Goal: Task Accomplishment & Management: Complete application form

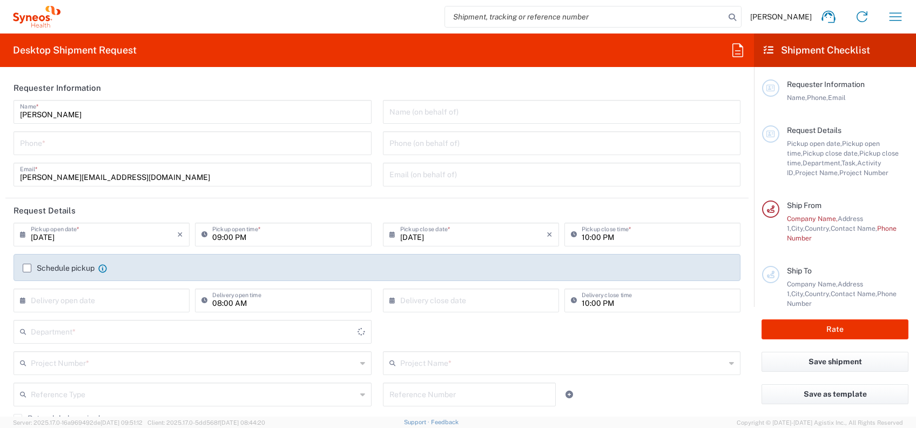
type input "3229"
type input "Czechia"
type input "Syneos Health CZ s.r.o"
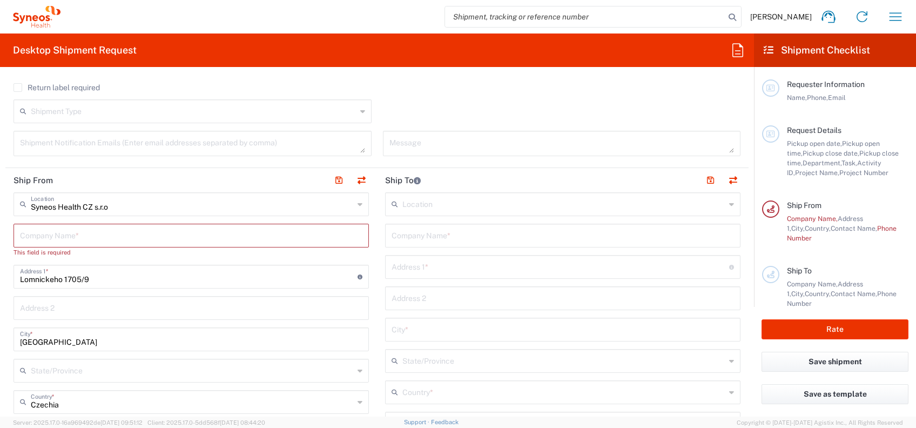
scroll to position [360, 0]
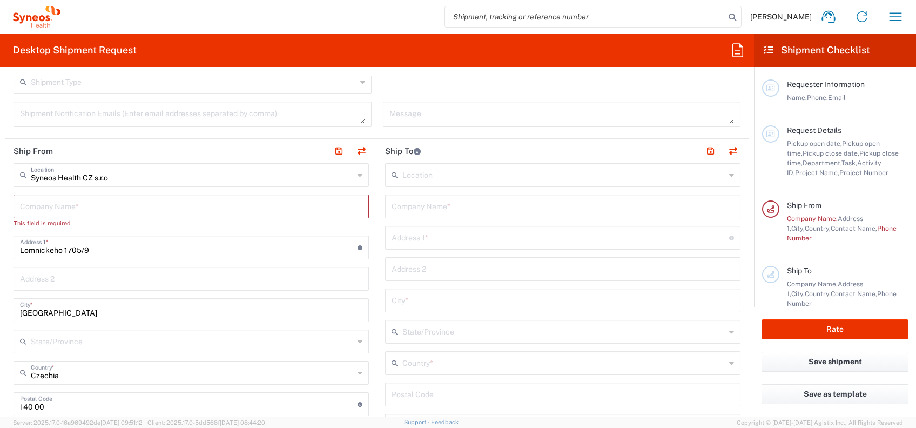
click at [769, 50] on icon at bounding box center [769, 50] width 10 height 10
click at [889, 18] on icon "button" at bounding box center [895, 16] width 17 height 17
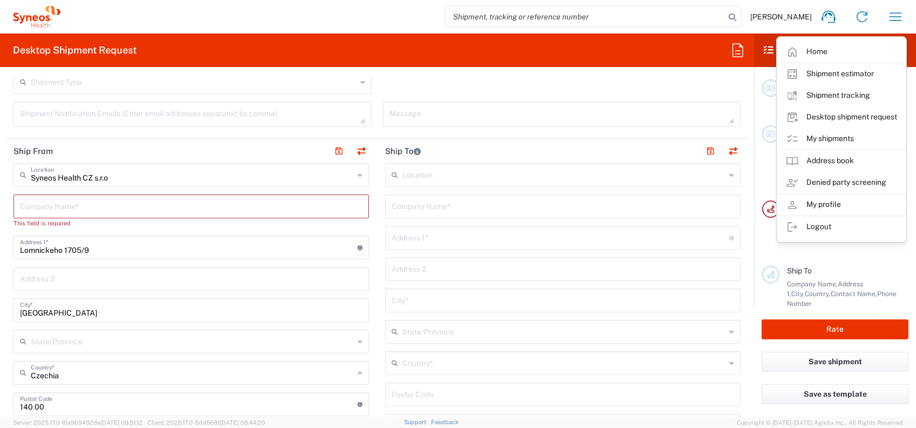
drag, startPoint x: 819, startPoint y: 134, endPoint x: 797, endPoint y: 138, distance: 22.0
click at [819, 134] on link "My shipments" at bounding box center [842, 139] width 129 height 22
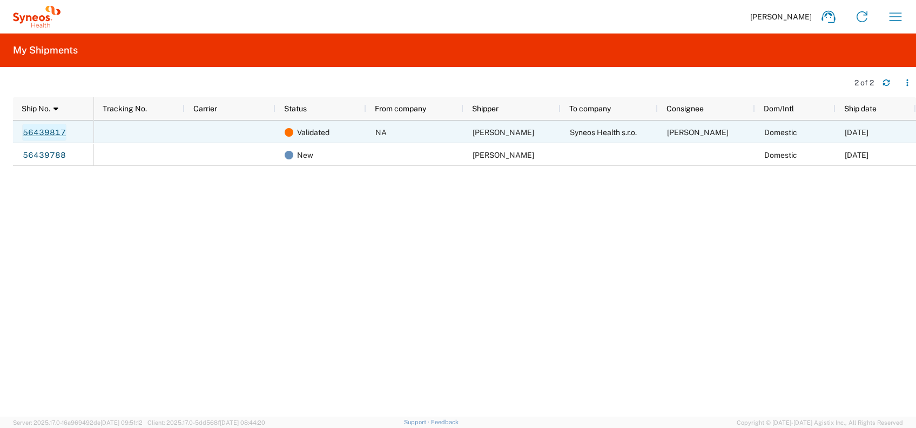
click at [53, 130] on link "56439817" at bounding box center [44, 132] width 44 height 17
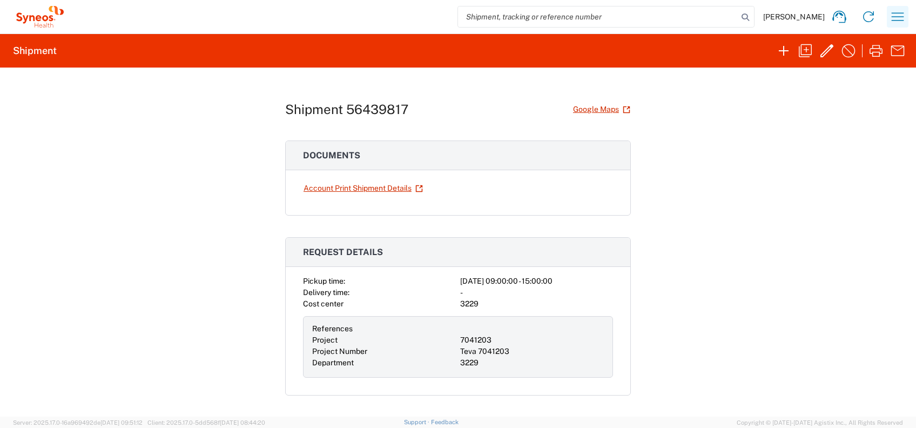
click at [901, 22] on icon "button" at bounding box center [897, 16] width 17 height 17
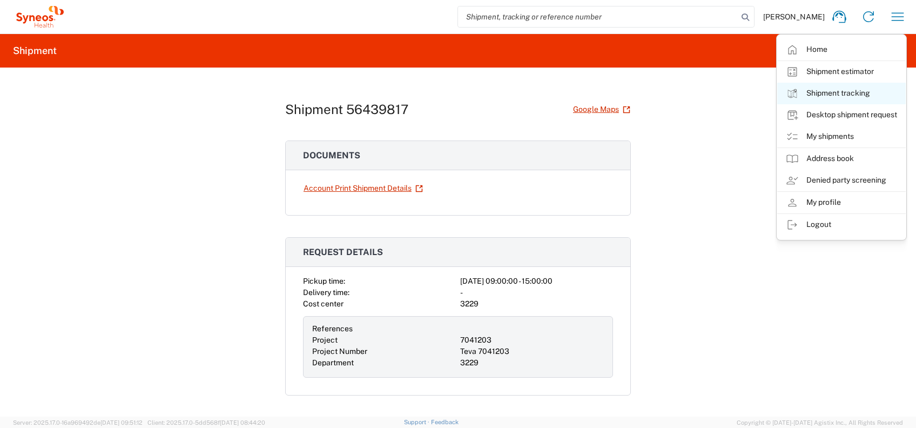
click at [851, 99] on link "Shipment tracking" at bounding box center [842, 94] width 129 height 22
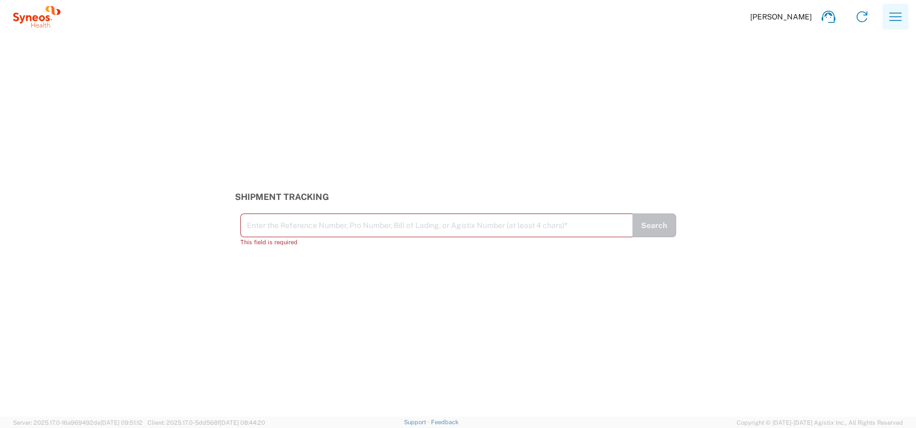
click at [899, 13] on icon "button" at bounding box center [896, 16] width 12 height 8
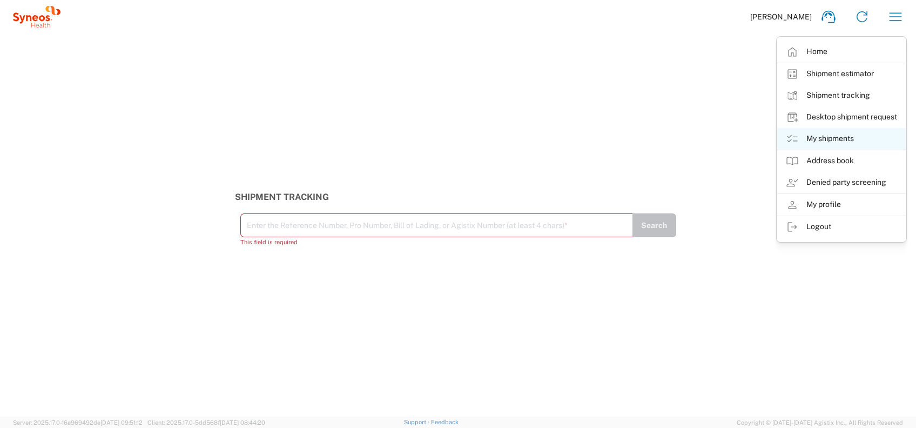
click at [839, 139] on link "My shipments" at bounding box center [842, 139] width 129 height 22
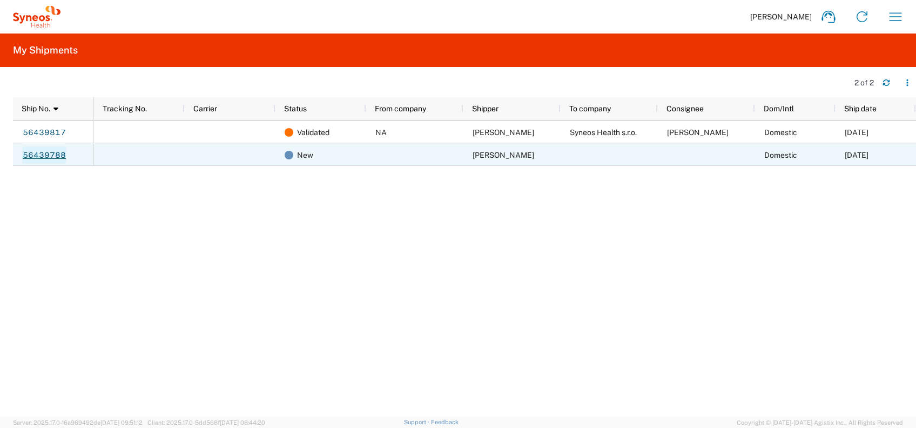
click at [56, 152] on link "56439788" at bounding box center [44, 154] width 44 height 17
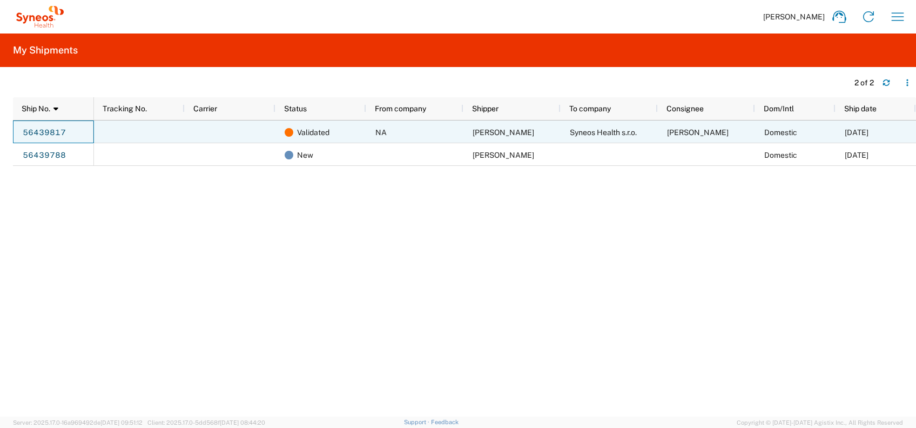
drag, startPoint x: 73, startPoint y: 130, endPoint x: 18, endPoint y: 130, distance: 55.7
click at [16, 130] on div "56439817" at bounding box center [53, 132] width 81 height 23
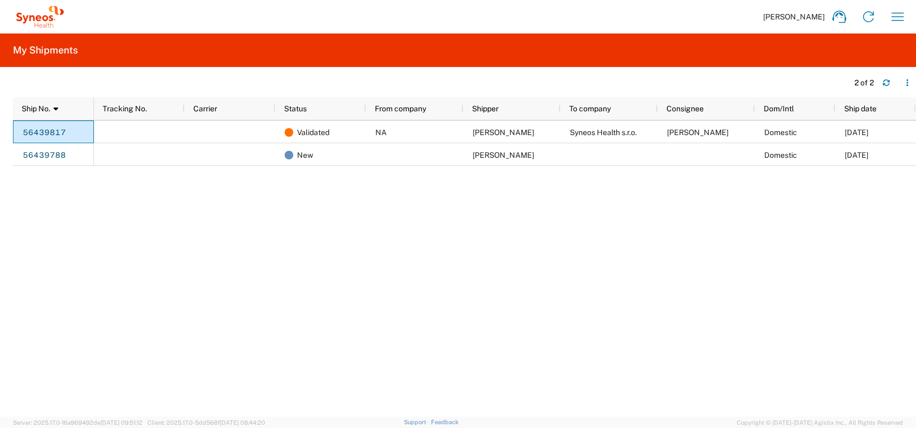
click at [48, 121] on div "Ship No. 1 Tracking No. Carrier Status From company Shipper To company Consigne…" at bounding box center [465, 256] width 904 height 319
click at [50, 127] on link "56439817" at bounding box center [44, 132] width 44 height 17
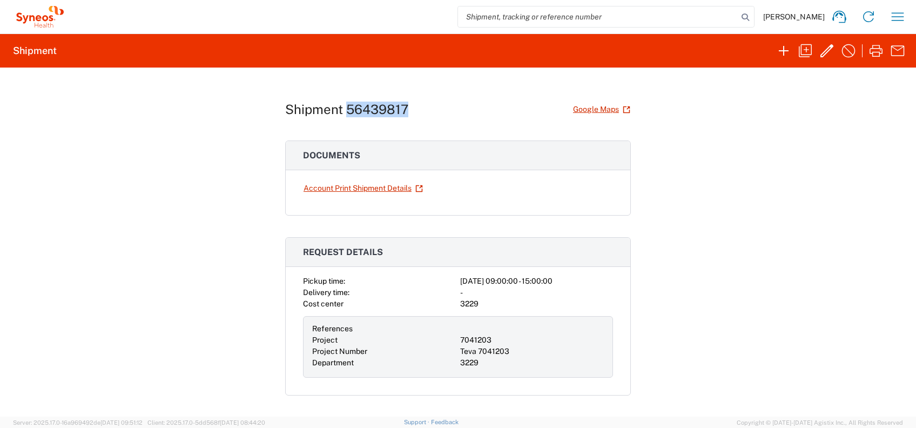
drag, startPoint x: 406, startPoint y: 111, endPoint x: 346, endPoint y: 104, distance: 59.9
click at [346, 104] on div "Shipment 56439817 Google Maps" at bounding box center [458, 109] width 346 height 19
copy h1 "6439817"
click at [904, 12] on icon "button" at bounding box center [897, 16] width 17 height 17
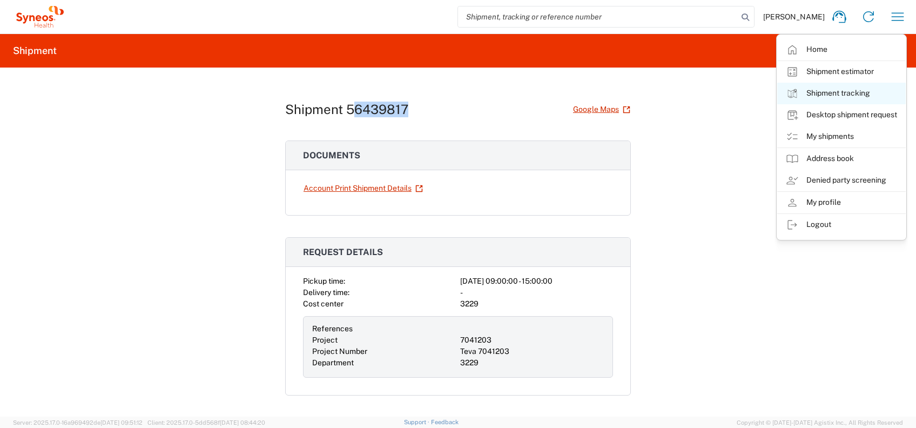
click at [855, 83] on link "Shipment tracking" at bounding box center [842, 94] width 129 height 22
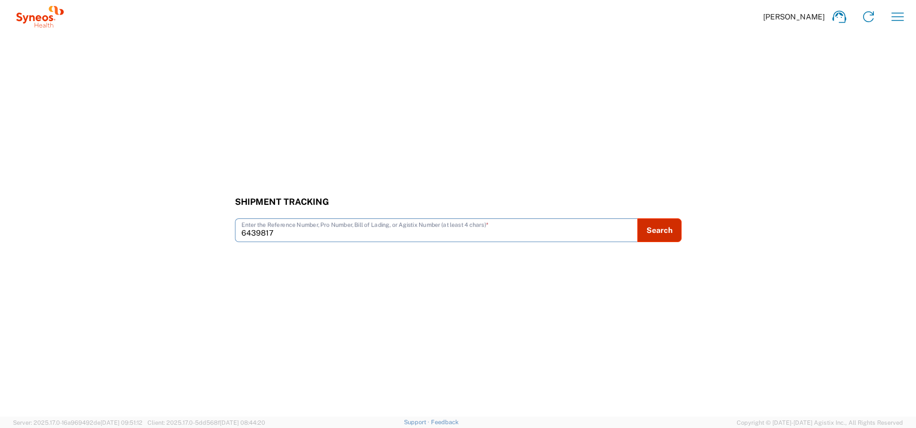
type input "6439817"
click at [664, 222] on button "Search" at bounding box center [660, 230] width 44 height 24
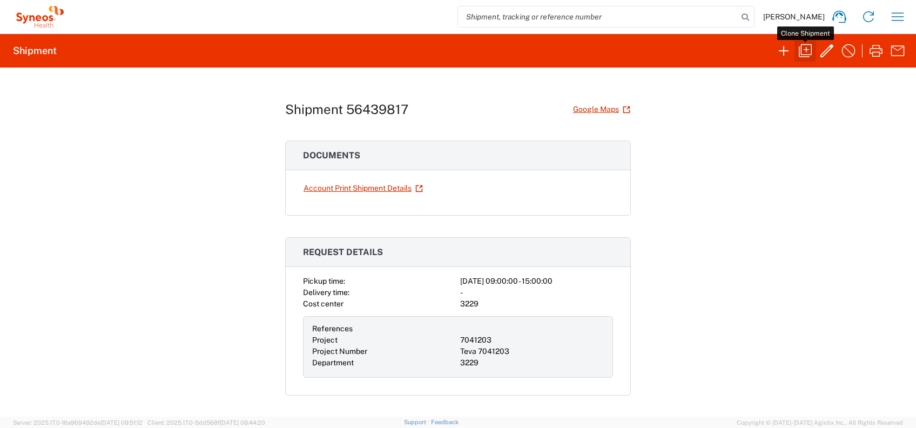
click at [801, 55] on icon "button" at bounding box center [805, 50] width 13 height 13
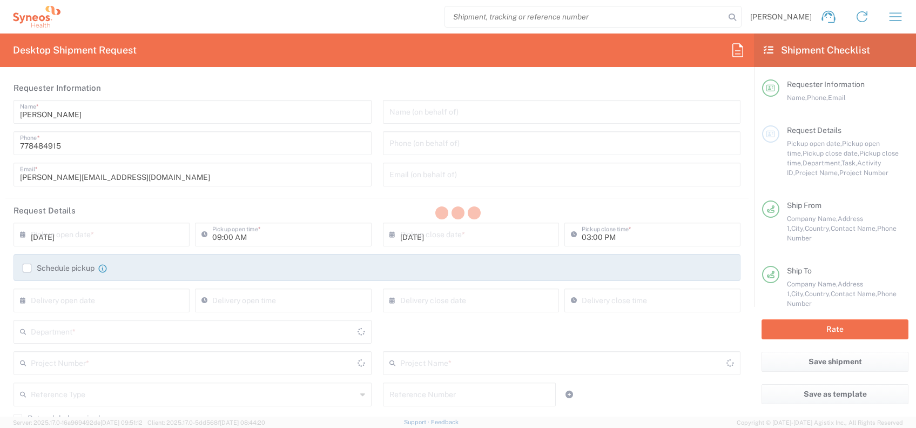
type input "3229"
type input "7041203"
type input "Teva 7041203"
type input "Envelope"
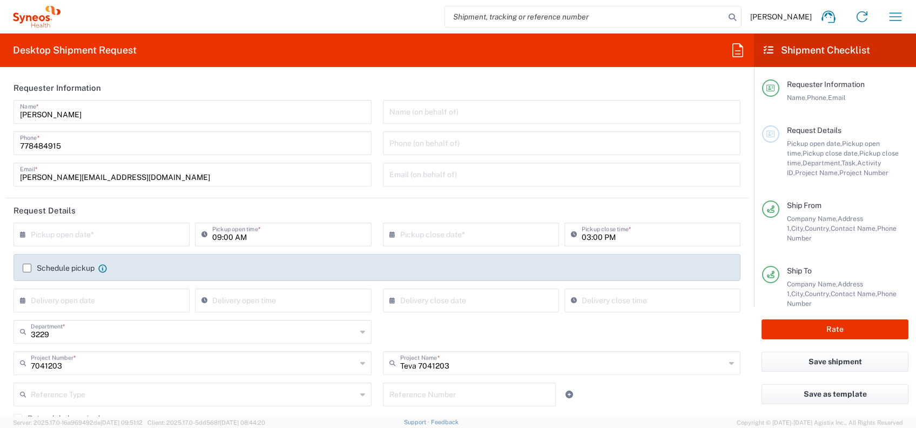
type input "Envelope"
click at [38, 236] on input "text" at bounding box center [104, 233] width 146 height 19
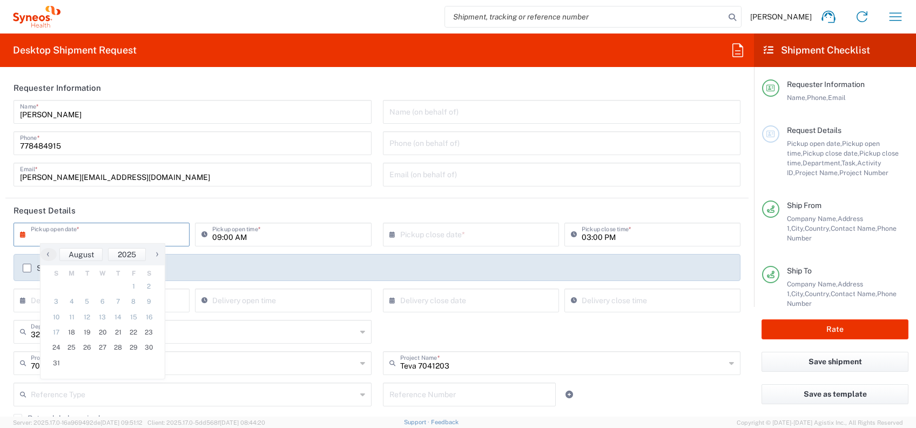
click at [22, 235] on icon at bounding box center [25, 234] width 11 height 17
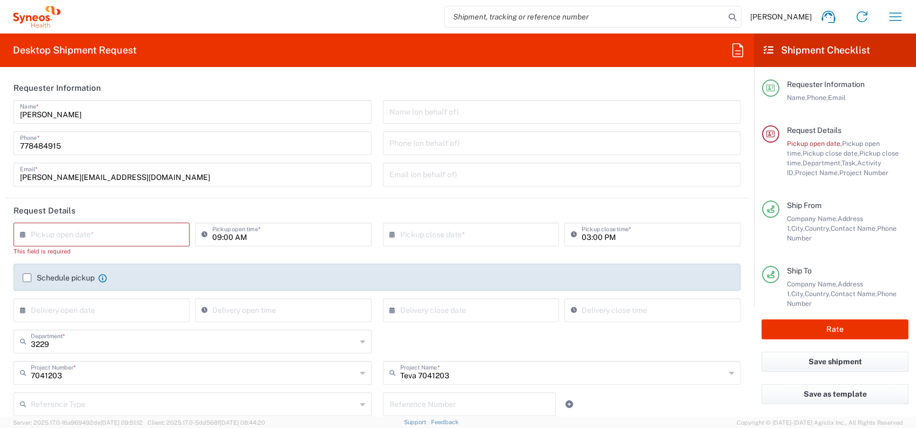
click at [23, 235] on icon at bounding box center [25, 234] width 11 height 17
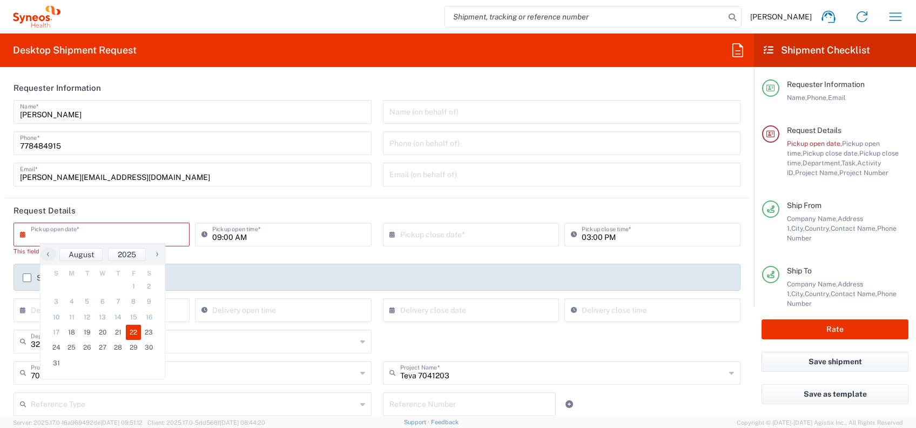
click at [133, 333] on span "22" at bounding box center [134, 332] width 16 height 15
type input "[DATE]"
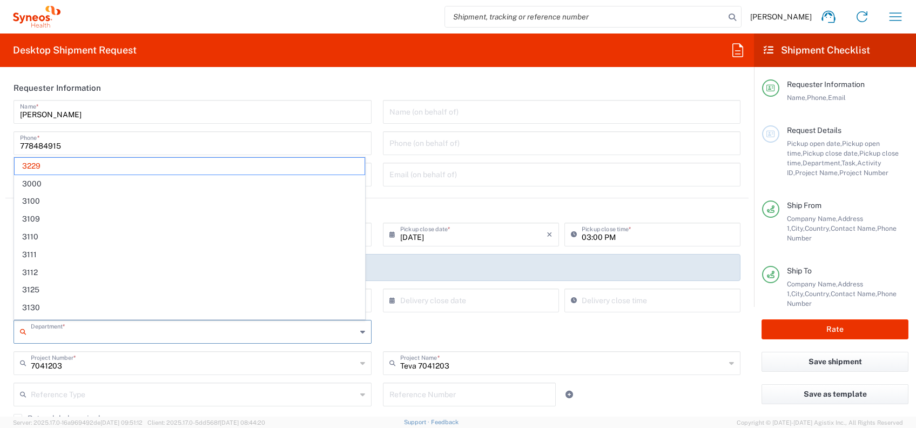
click at [43, 328] on input "text" at bounding box center [194, 331] width 326 height 19
click at [454, 81] on header "Requester Information" at bounding box center [377, 88] width 744 height 24
type input "3229"
click at [75, 324] on input "text" at bounding box center [194, 331] width 326 height 19
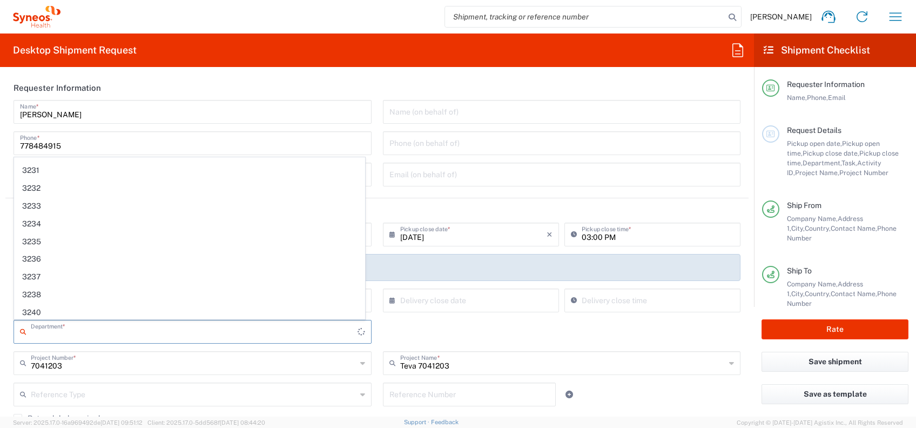
scroll to position [726, 0]
click at [445, 74] on div "Desktop Shipment Request Requester Information [PERSON_NAME] Name * [PHONE_NUMB…" at bounding box center [377, 225] width 754 height 383
type input "3229"
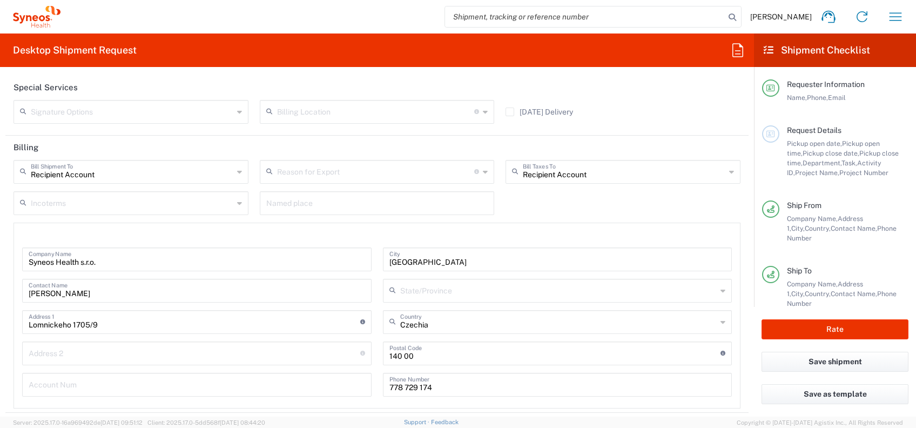
scroll to position [1842, 0]
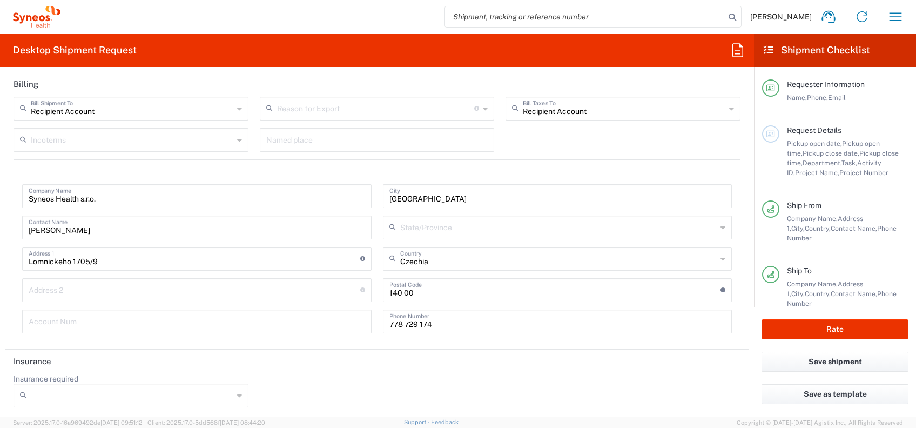
click at [230, 392] on div at bounding box center [131, 396] width 235 height 24
click at [50, 353] on span "No" at bounding box center [129, 353] width 229 height 17
type input "No"
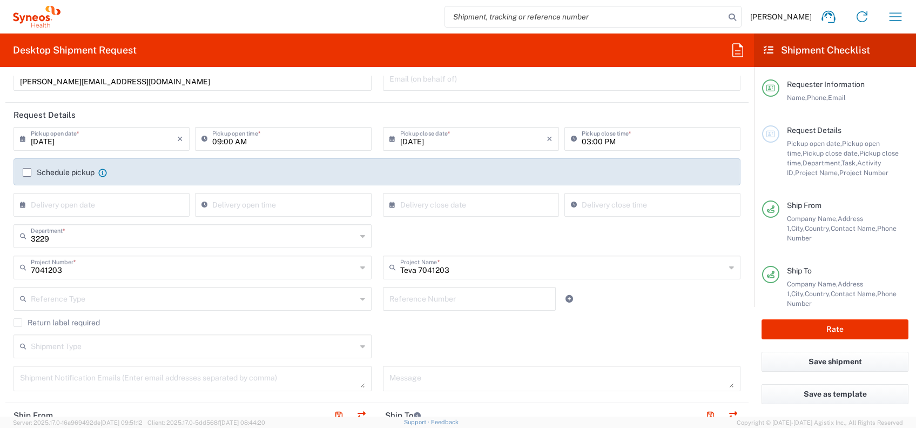
scroll to position [0, 0]
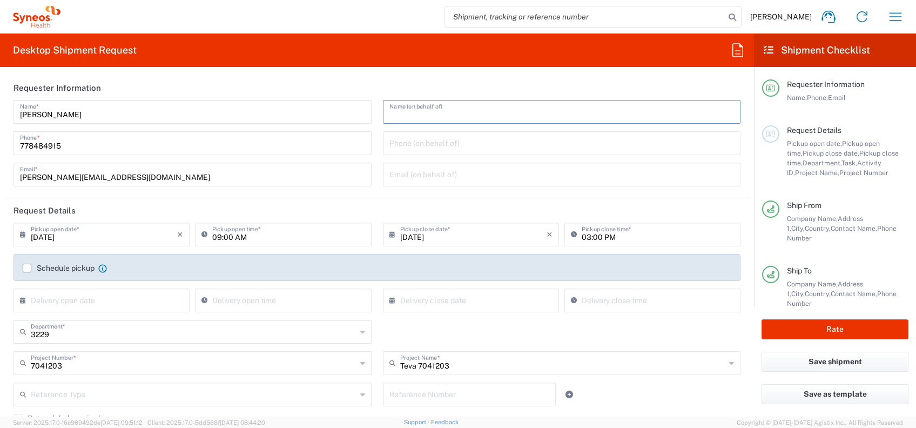
click at [406, 114] on input "text" at bounding box center [562, 111] width 345 height 19
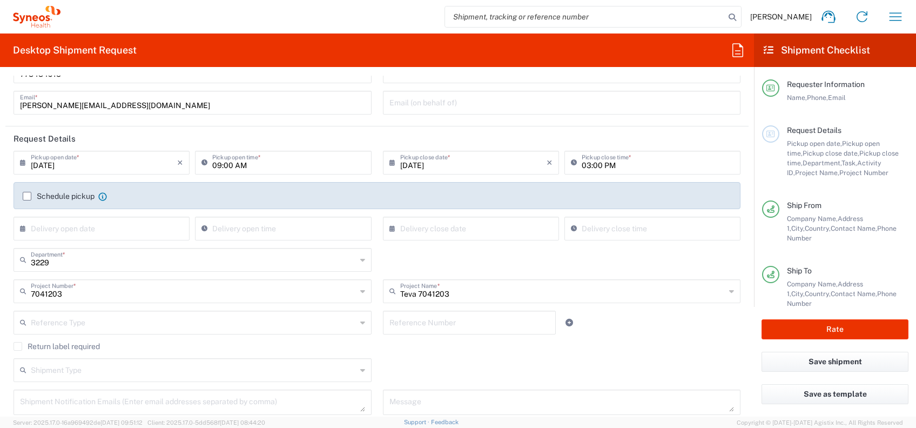
click at [22, 230] on icon at bounding box center [25, 228] width 11 height 17
click at [70, 339] on span "25" at bounding box center [72, 341] width 16 height 15
type input "[DATE]"
click at [25, 195] on label "Schedule pickup" at bounding box center [59, 196] width 72 height 9
click at [27, 196] on input "Schedule pickup" at bounding box center [27, 196] width 0 height 0
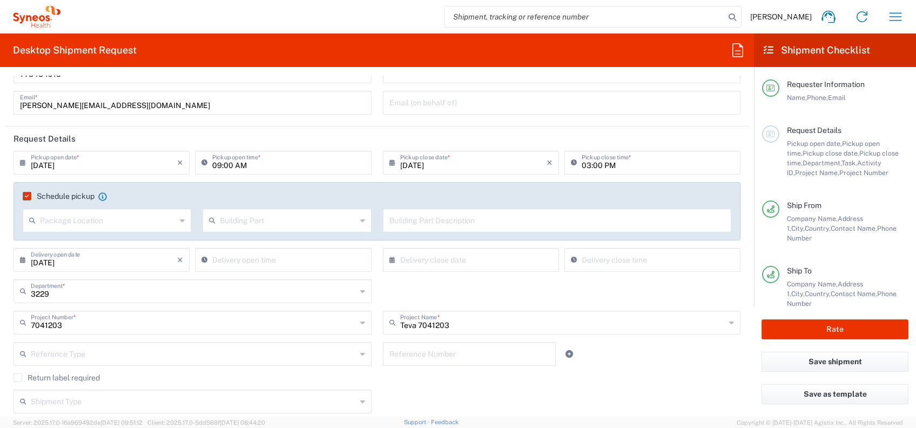
click at [27, 197] on label "Schedule pickup" at bounding box center [59, 196] width 72 height 9
click at [25, 196] on input "Schedule pickup" at bounding box center [25, 196] width 0 height 0
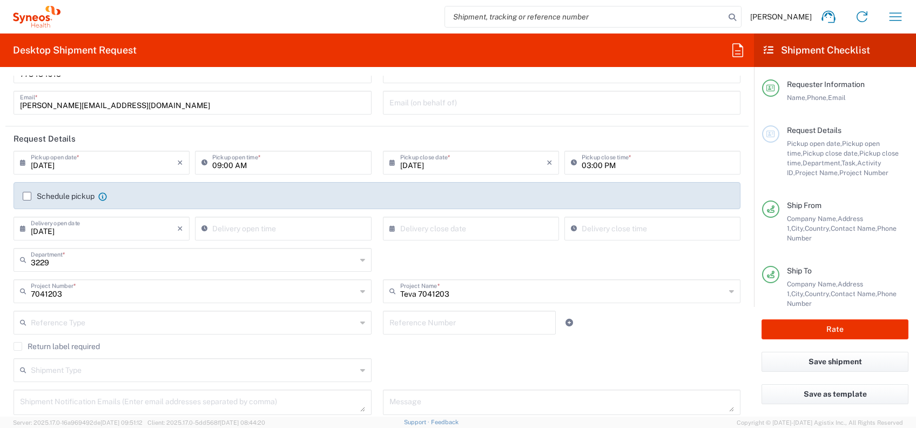
click at [27, 193] on label "Schedule pickup" at bounding box center [59, 196] width 72 height 9
click at [27, 196] on input "Schedule pickup" at bounding box center [27, 196] width 0 height 0
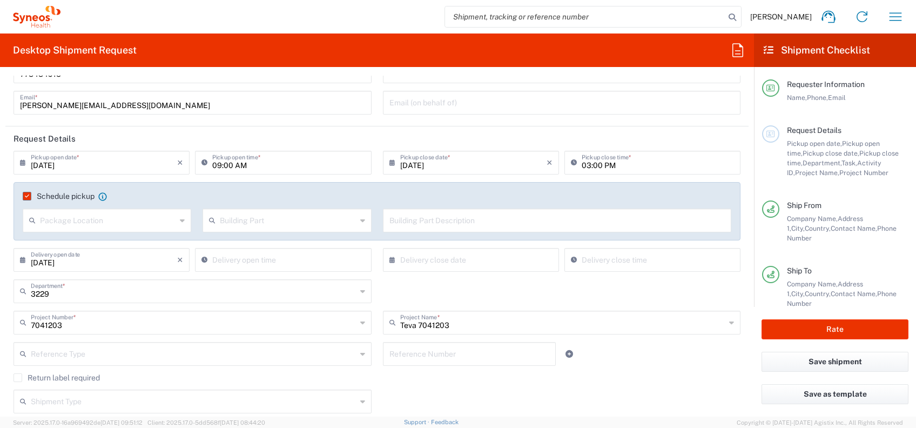
click at [97, 204] on div "Schedule pickup When scheduling a pickup please be sure to meet the following c…" at bounding box center [377, 199] width 720 height 17
click at [95, 216] on input "text" at bounding box center [108, 219] width 136 height 19
click at [28, 195] on label "Schedule pickup" at bounding box center [59, 196] width 72 height 9
click at [25, 196] on input "Schedule pickup" at bounding box center [25, 196] width 0 height 0
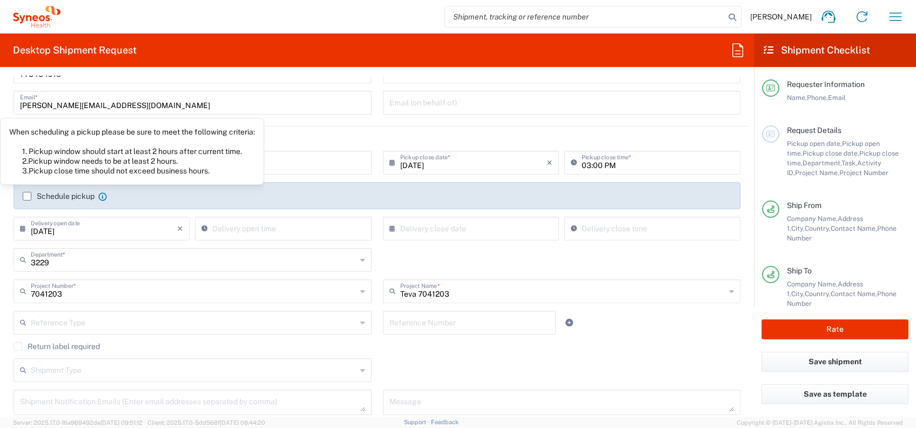
click at [102, 193] on icon at bounding box center [102, 196] width 8 height 8
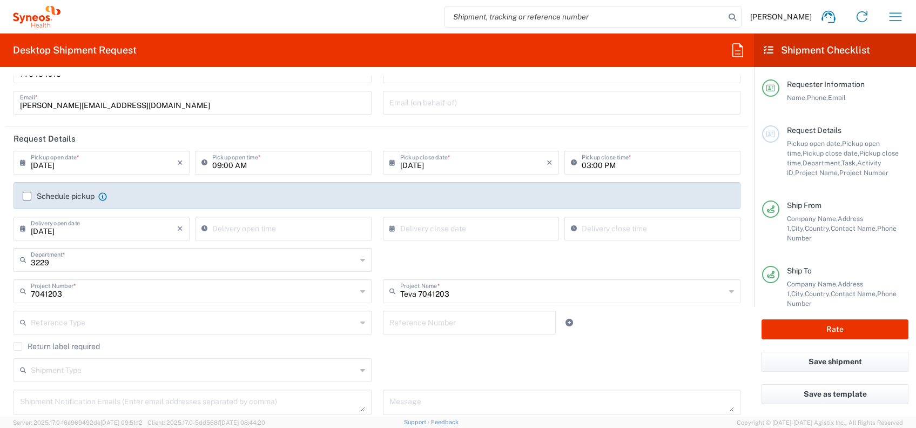
click at [103, 193] on icon at bounding box center [102, 196] width 8 height 8
click at [383, 226] on div "× Delivery close date" at bounding box center [471, 229] width 176 height 24
click at [390, 228] on icon at bounding box center [395, 228] width 11 height 17
click at [268, 206] on div "Schedule pickup When scheduling a pickup please be sure to meet the following c…" at bounding box center [377, 199] width 720 height 17
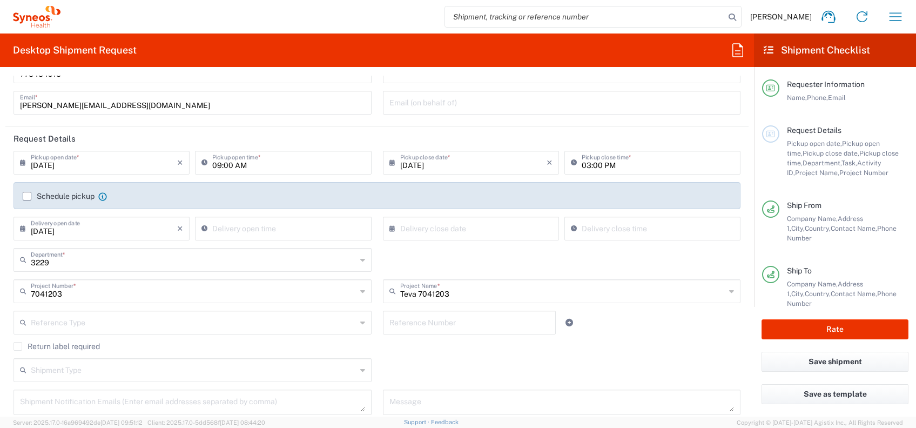
click at [390, 225] on icon at bounding box center [395, 228] width 11 height 17
click at [497, 343] on span "29" at bounding box center [498, 341] width 16 height 15
type input "[DATE]"
click at [202, 227] on icon at bounding box center [207, 228] width 11 height 17
click at [271, 229] on input "08:10 PM" at bounding box center [288, 227] width 152 height 19
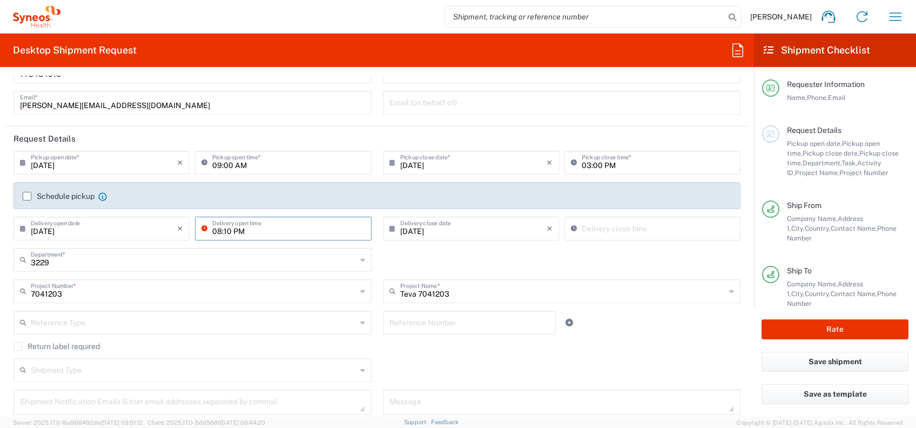
click at [219, 230] on input "08:10 PM" at bounding box center [288, 227] width 152 height 19
type input "09:00 PM"
click at [571, 220] on icon at bounding box center [576, 228] width 11 height 17
type input "08:10 PM"
click at [565, 226] on div "08:10 PM Delivery close time" at bounding box center [653, 229] width 176 height 24
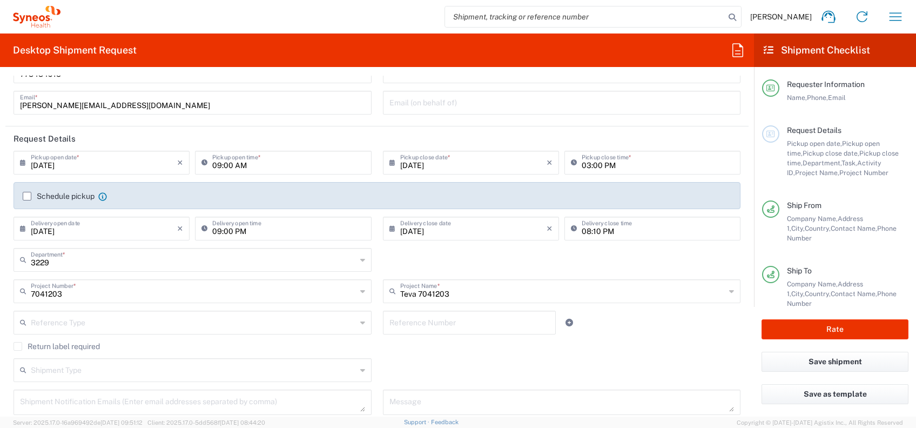
click at [198, 225] on div "09:00 PM Delivery open time" at bounding box center [283, 229] width 176 height 24
click at [252, 230] on input "09:00 PM" at bounding box center [288, 227] width 152 height 19
click at [255, 234] on input "09:00 PM" at bounding box center [288, 227] width 152 height 19
type input "09:00 AM"
click at [603, 224] on input "08:10 PM" at bounding box center [658, 227] width 152 height 19
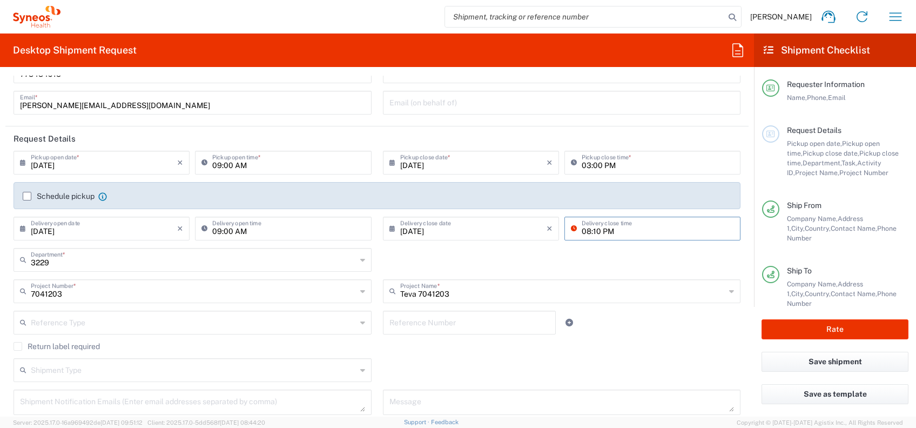
click at [586, 230] on input "08:10 PM" at bounding box center [658, 227] width 152 height 19
click at [584, 231] on input "08:10 PM" at bounding box center [658, 227] width 152 height 19
type input "03:00 PM"
click at [610, 259] on div "3229 Department * 3229 3000 3100 3109 3110 3111 3112 3125 3130 3135 3136 3150 3…" at bounding box center [377, 263] width 739 height 31
click at [22, 228] on icon at bounding box center [25, 228] width 11 height 17
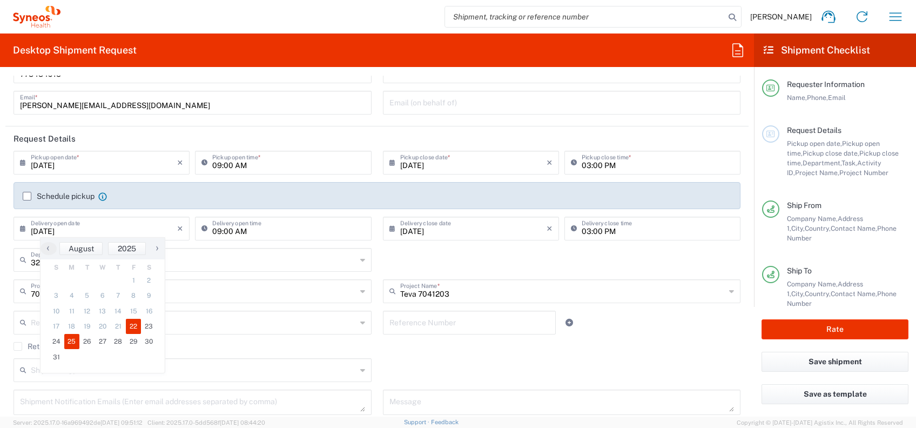
click at [130, 325] on span "22" at bounding box center [134, 326] width 16 height 15
type input "[DATE]"
click at [414, 261] on div "3229 Department * 3229 3000 3100 3109 3110 3111 3112 3125 3130 3135 3136 3150 3…" at bounding box center [377, 263] width 739 height 31
click at [390, 229] on icon at bounding box center [395, 228] width 11 height 17
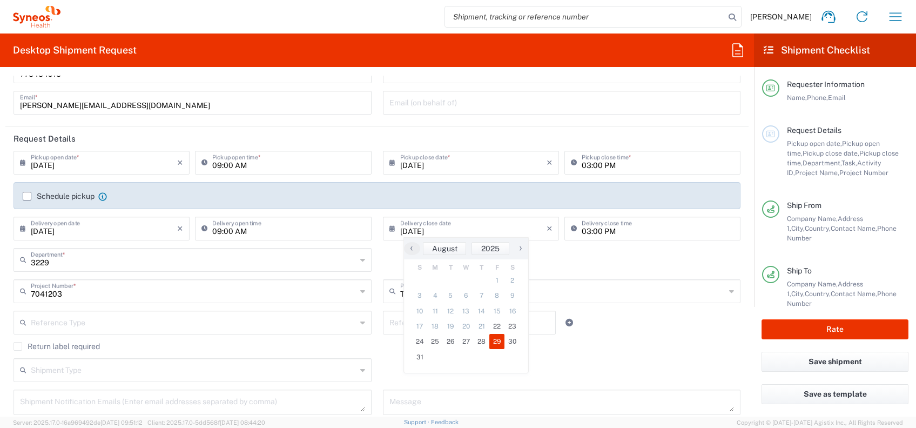
click at [563, 266] on div "3229 Department * 3229 3000 3100 3109 3110 3111 3112 3125 3130 3135 3136 3150 3…" at bounding box center [377, 263] width 739 height 31
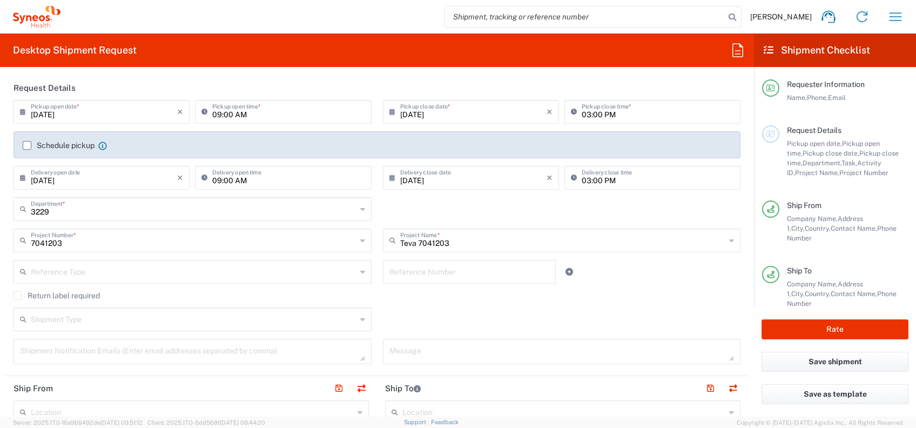
scroll to position [144, 0]
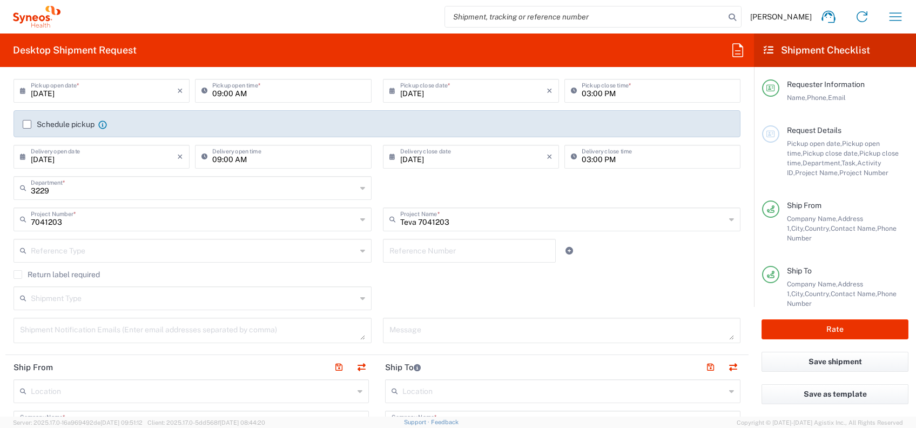
click at [81, 244] on input "text" at bounding box center [194, 249] width 326 height 19
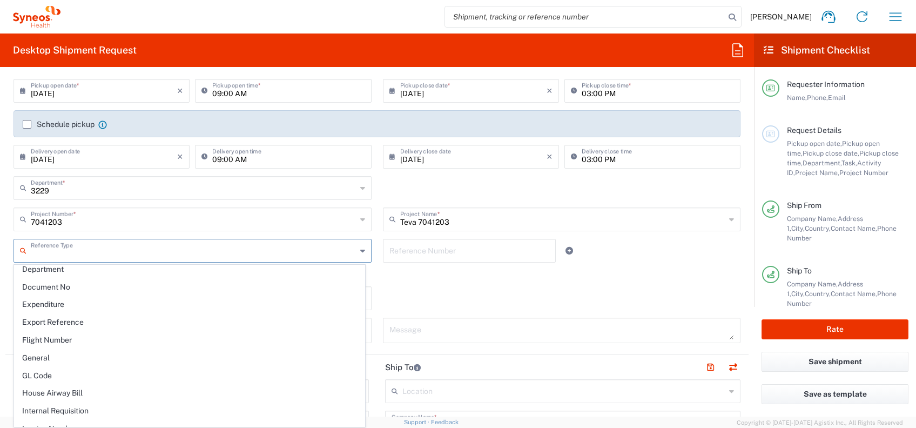
scroll to position [216, 0]
click at [48, 352] on span "Document No" at bounding box center [190, 359] width 350 height 17
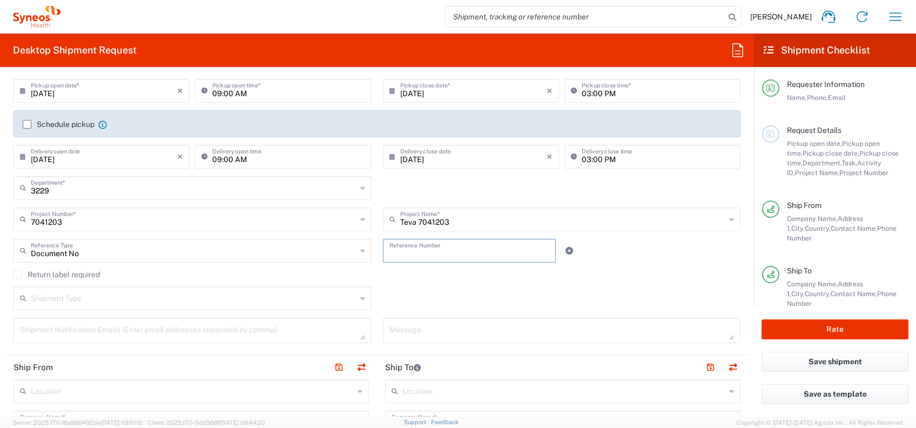
click at [391, 258] on input "text" at bounding box center [470, 249] width 160 height 19
click at [93, 255] on input "Document No" at bounding box center [194, 249] width 326 height 19
type input "Document No"
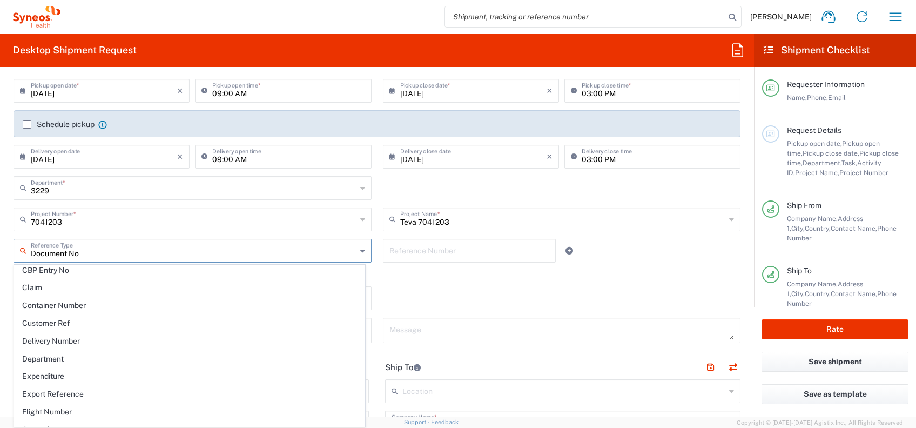
scroll to position [0, 0]
drag, startPoint x: 82, startPoint y: 251, endPoint x: 22, endPoint y: 254, distance: 60.6
click at [25, 251] on div "Document No Reference Type" at bounding box center [193, 251] width 358 height 24
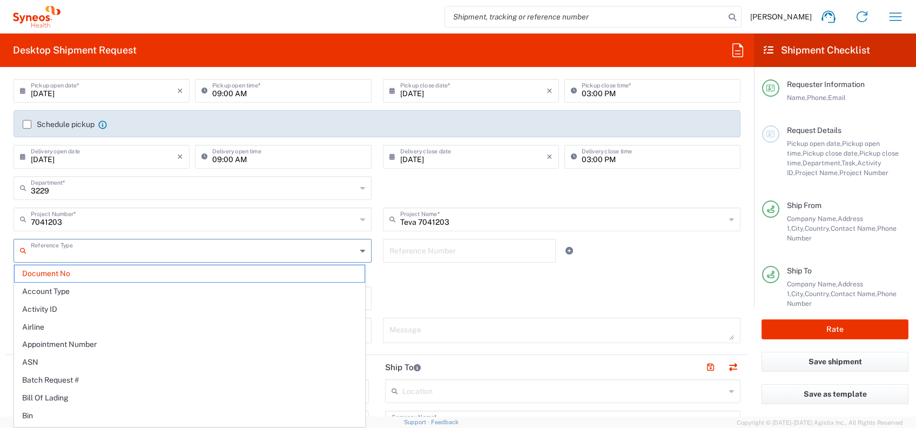
click at [450, 294] on div "Shipment Type Batch Regular" at bounding box center [377, 301] width 739 height 31
type input "Document No"
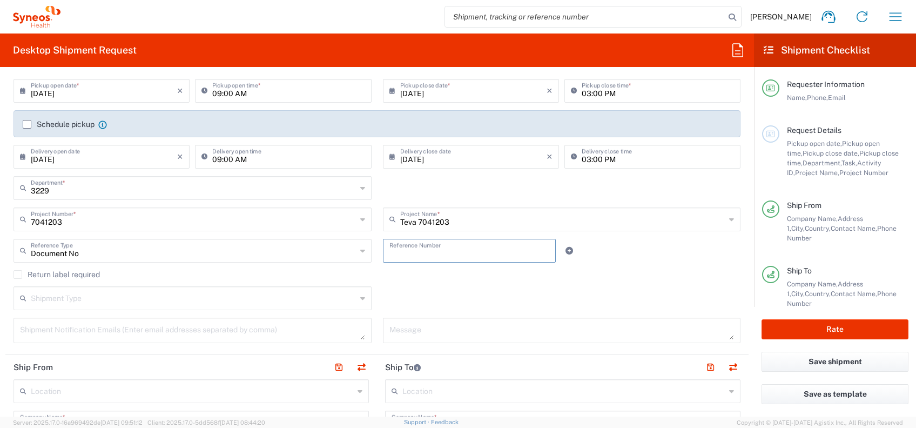
click at [409, 244] on input "text" at bounding box center [470, 249] width 160 height 19
click at [566, 249] on icon at bounding box center [570, 251] width 8 height 8
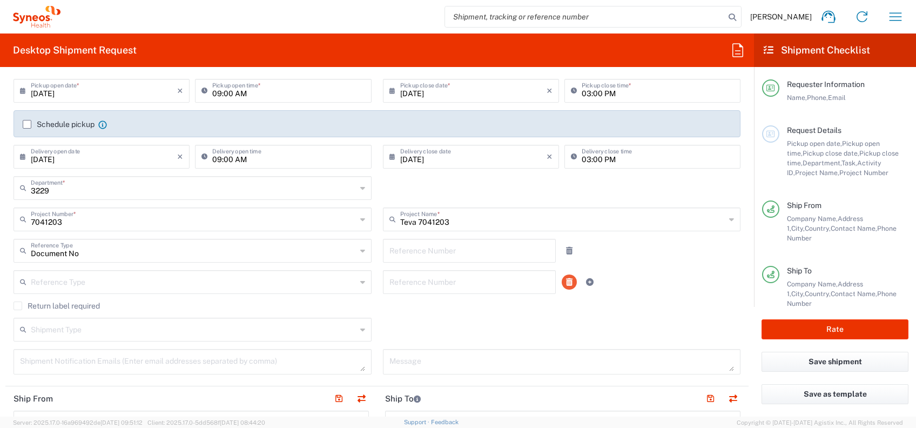
click at [566, 280] on icon at bounding box center [569, 282] width 6 height 8
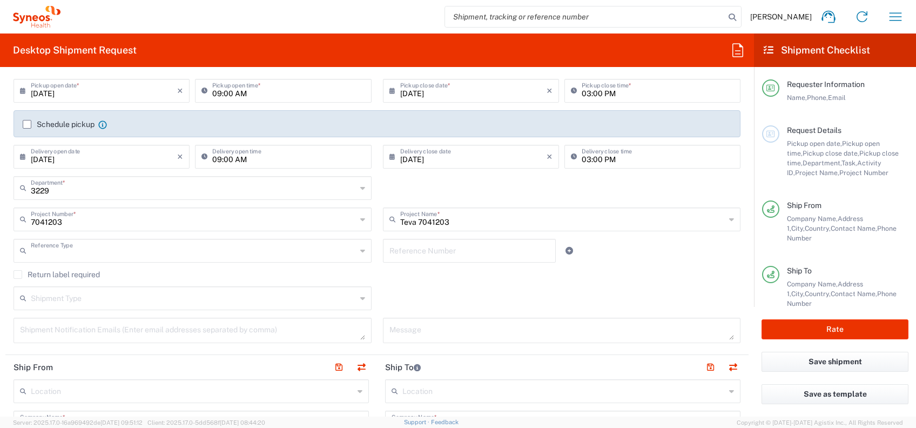
click at [42, 253] on input "text" at bounding box center [194, 249] width 326 height 19
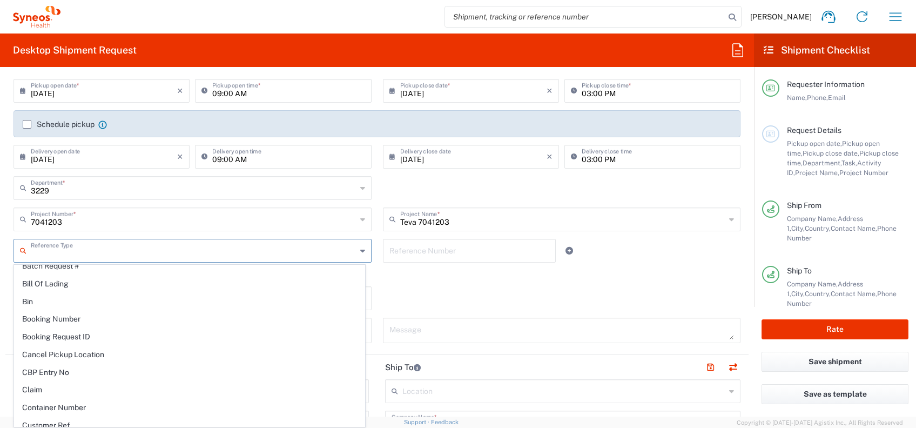
scroll to position [144, 0]
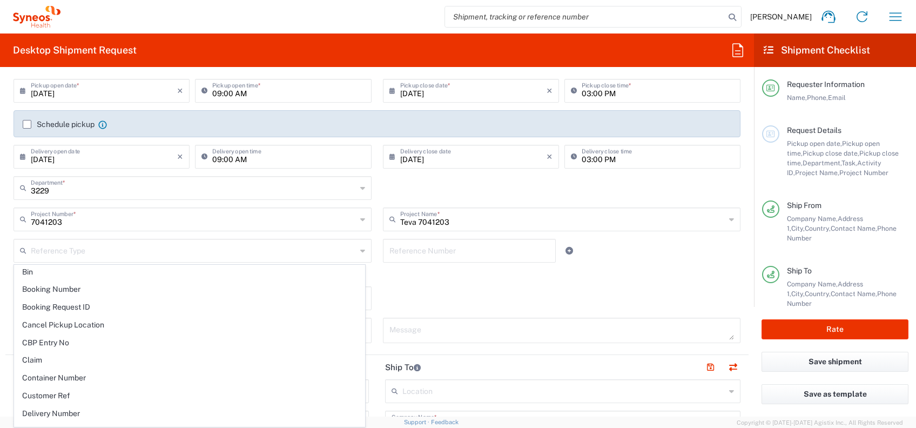
click at [430, 295] on div "Shipment Type Batch Regular" at bounding box center [377, 301] width 739 height 31
type input "Document No"
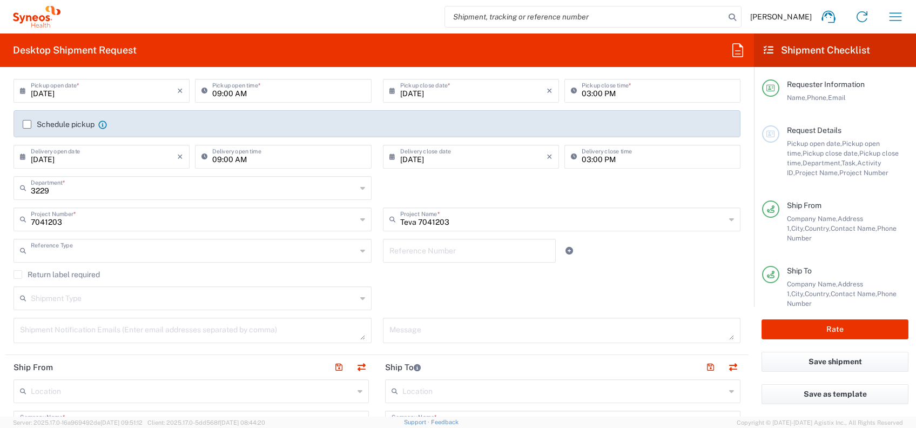
click at [99, 252] on input "text" at bounding box center [194, 249] width 326 height 19
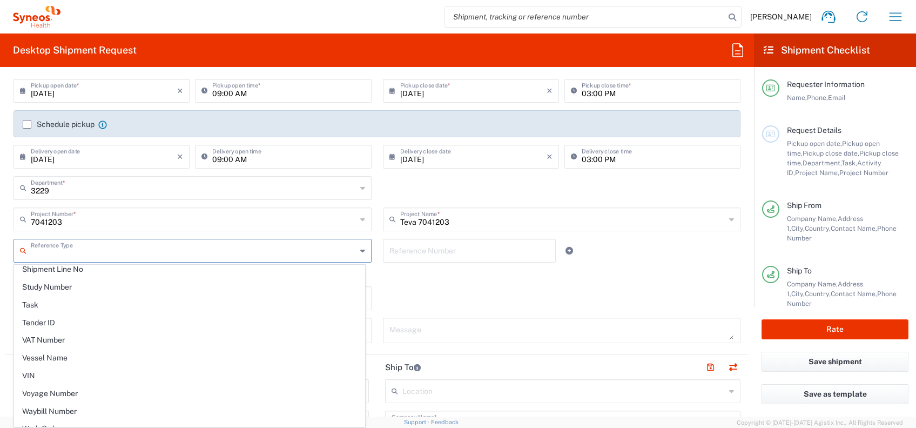
scroll to position [964, 0]
click at [417, 276] on agx-checkbox-control "Return label required" at bounding box center [377, 274] width 727 height 9
type input "Document No"
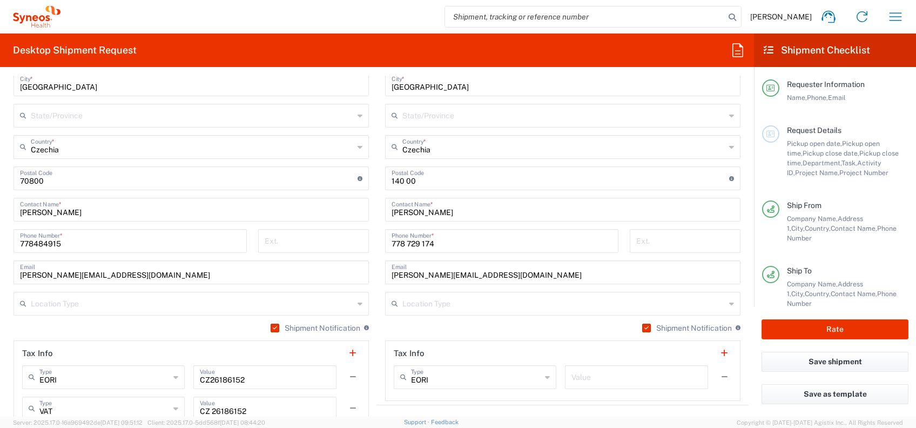
scroll to position [648, 0]
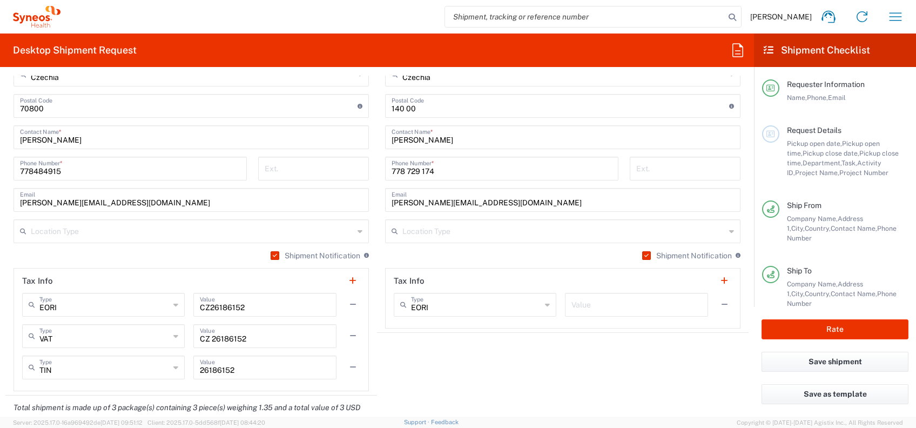
click at [595, 310] on input "text" at bounding box center [637, 304] width 130 height 19
click at [518, 364] on agx-shipment-stop-widget "Ship To Location [PERSON_NAME] LLC-[GEOGRAPHIC_DATA] [GEOGRAPHIC_DATA] [GEOGRAP…" at bounding box center [563, 122] width 372 height 545
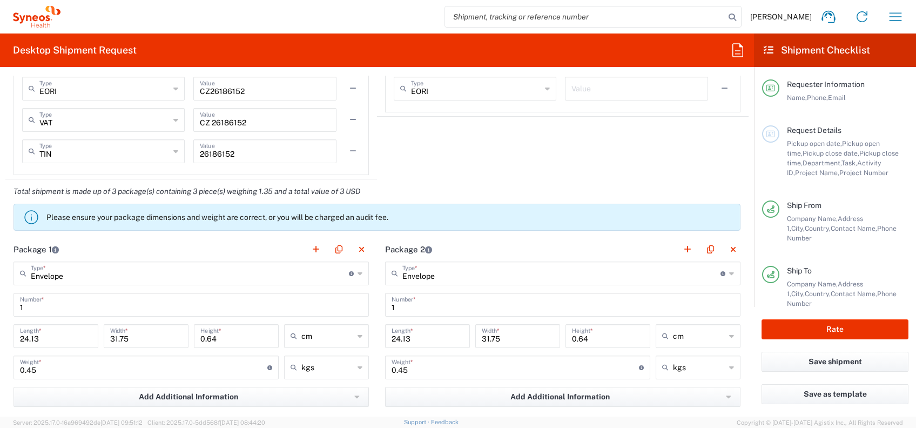
scroll to position [936, 0]
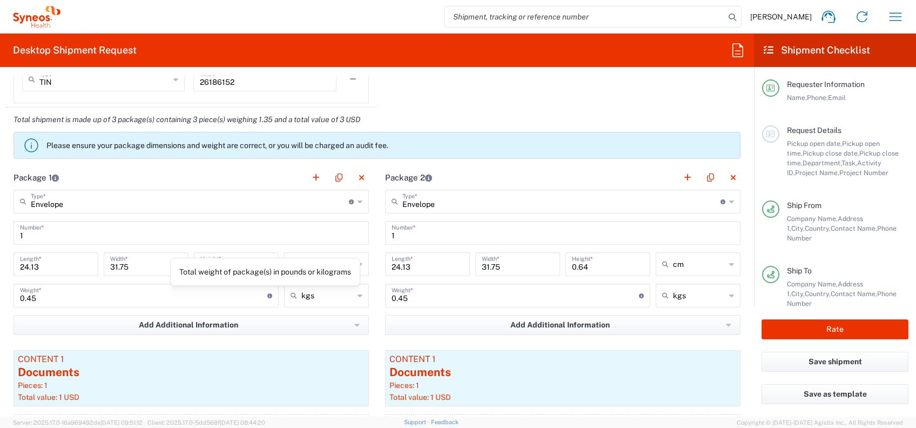
click at [267, 296] on icon at bounding box center [269, 295] width 5 height 5
type input "0"
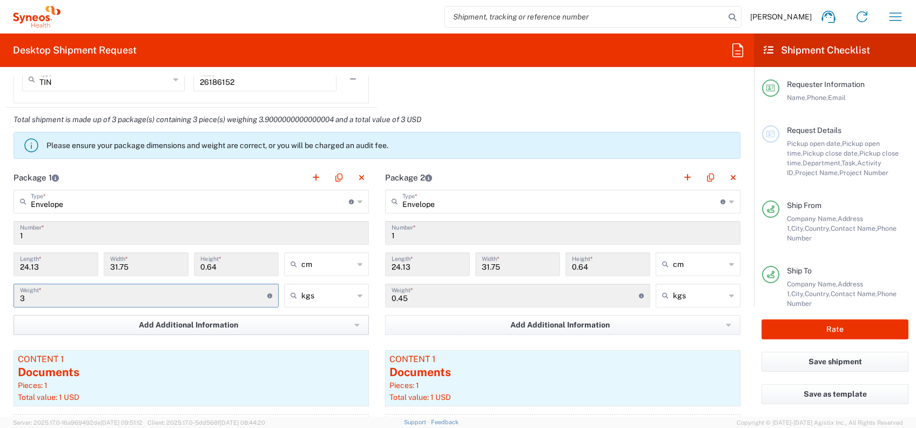
type input "3"
click at [282, 316] on button "Add Additional Information" at bounding box center [192, 325] width 356 height 20
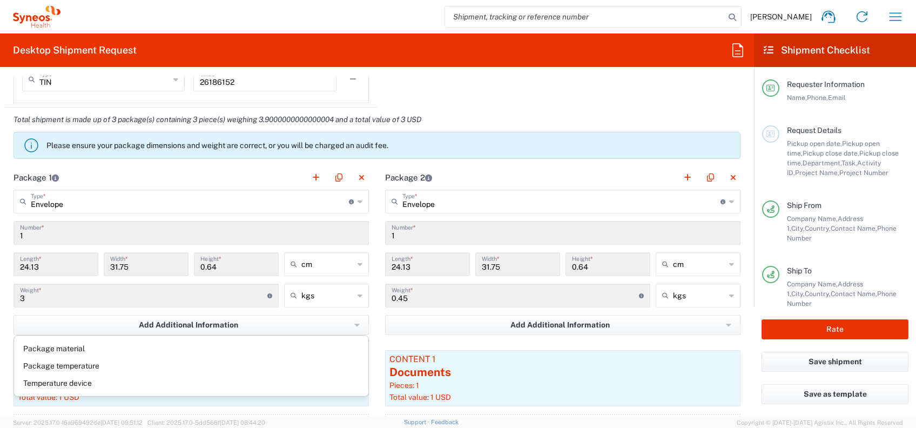
click at [425, 296] on input "0.45" at bounding box center [515, 294] width 247 height 19
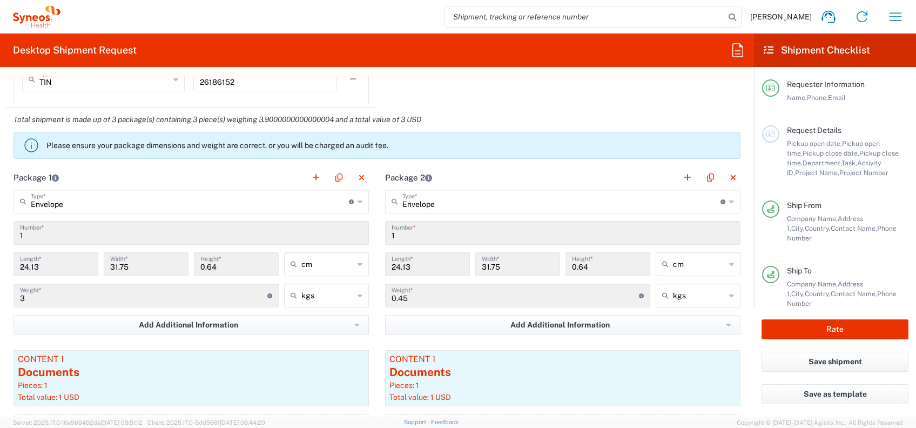
click at [417, 298] on input "0.45" at bounding box center [515, 294] width 247 height 19
click at [503, 163] on div "Total shipment is made up of 3 package(s) containing 3 piece(s) weighing 3.9000…" at bounding box center [377, 137] width 755 height 58
click at [501, 169] on header "Package 2" at bounding box center [563, 177] width 372 height 24
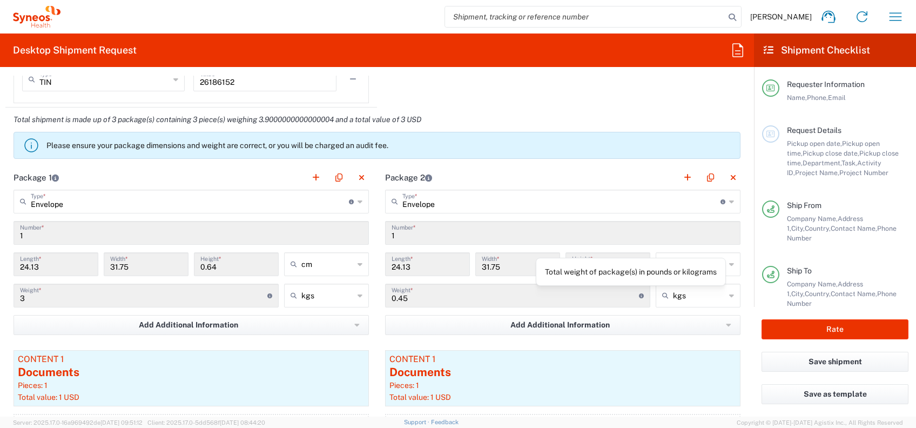
click at [639, 293] on icon at bounding box center [641, 295] width 5 height 5
click at [405, 300] on input "0.45" at bounding box center [515, 294] width 247 height 19
click at [38, 297] on input "3" at bounding box center [143, 294] width 247 height 19
click at [22, 297] on input "3" at bounding box center [143, 294] width 247 height 19
click at [27, 297] on input "3" at bounding box center [143, 294] width 247 height 19
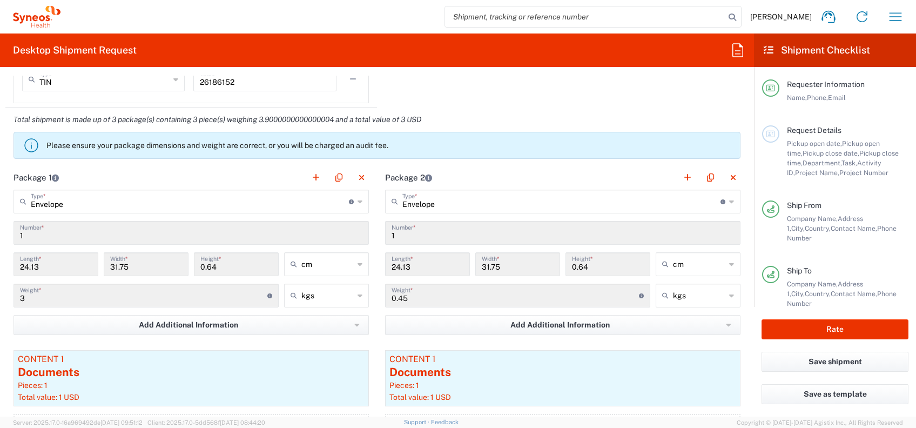
drag, startPoint x: 30, startPoint y: 298, endPoint x: 68, endPoint y: 298, distance: 37.3
click at [31, 298] on input "3" at bounding box center [143, 294] width 247 height 19
click at [430, 299] on input "0.45" at bounding box center [515, 294] width 247 height 19
click at [399, 299] on input "0.45" at bounding box center [515, 294] width 247 height 19
click at [413, 299] on input "0.45" at bounding box center [515, 294] width 247 height 19
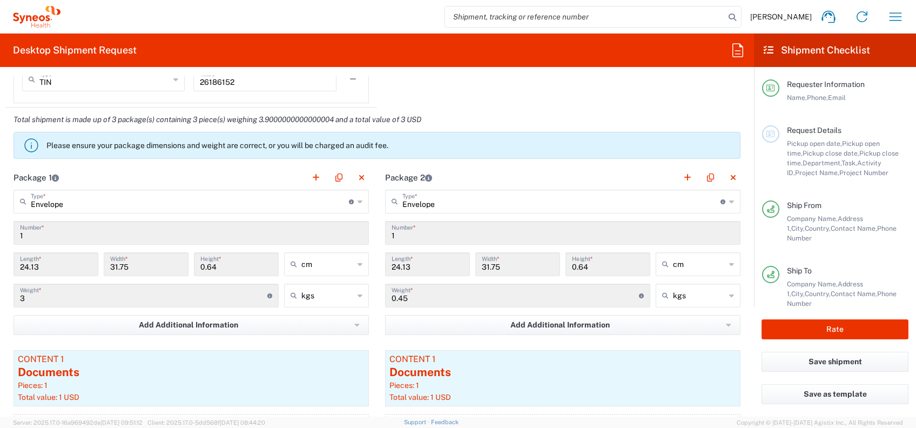
click at [413, 299] on input "0.45" at bounding box center [515, 294] width 247 height 19
drag, startPoint x: 413, startPoint y: 299, endPoint x: 417, endPoint y: 316, distance: 17.1
click at [417, 316] on button "Add Additional Information" at bounding box center [563, 325] width 356 height 20
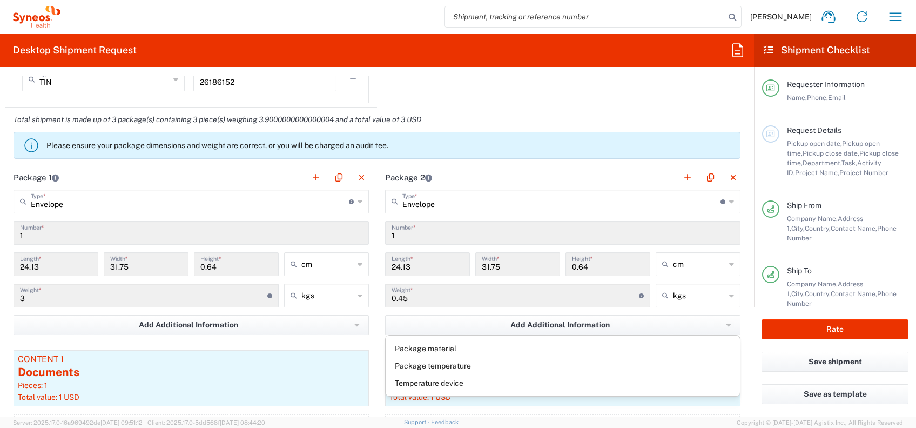
click at [407, 297] on input "0.45" at bounding box center [515, 294] width 247 height 19
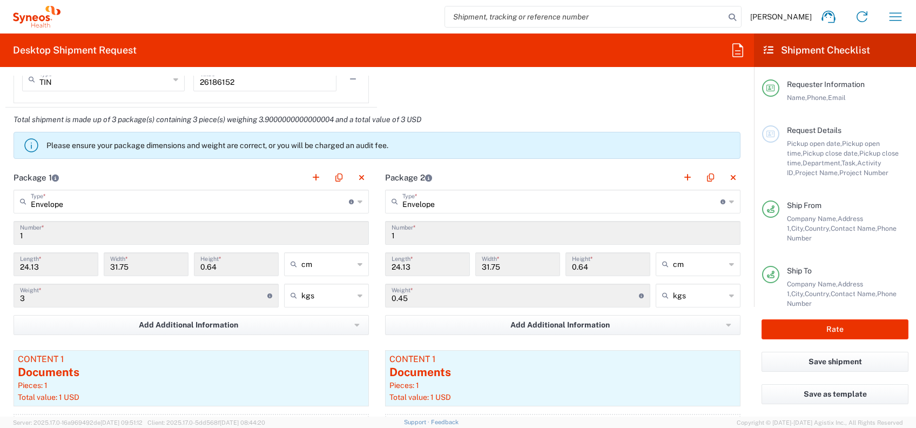
drag, startPoint x: 407, startPoint y: 297, endPoint x: 383, endPoint y: 297, distance: 23.8
click at [385, 297] on div "0.45 Weight * Total weight of package(s) in pounds or kilograms" at bounding box center [517, 296] width 265 height 24
drag, startPoint x: 384, startPoint y: 296, endPoint x: 539, endPoint y: 173, distance: 198.1
click at [539, 173] on header "Package 2" at bounding box center [563, 177] width 372 height 24
click at [639, 294] on icon at bounding box center [641, 295] width 5 height 5
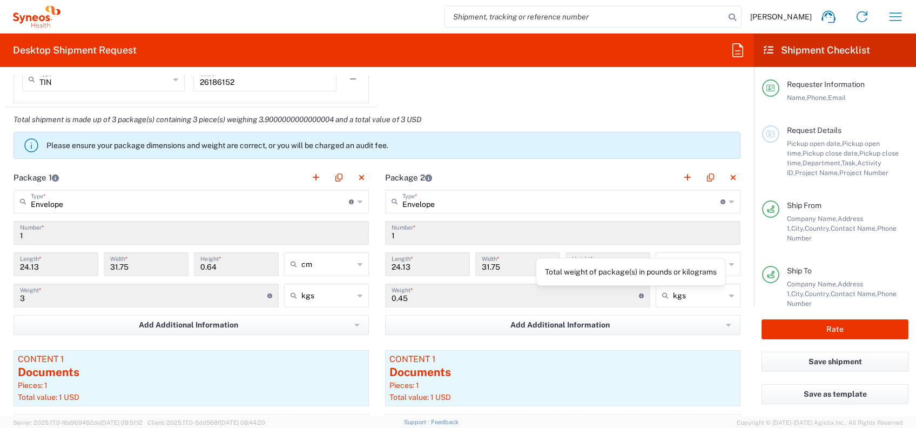
click at [639, 294] on icon at bounding box center [641, 295] width 5 height 5
drag, startPoint x: 630, startPoint y: 294, endPoint x: 612, endPoint y: 294, distance: 17.8
click at [612, 294] on input "0.45" at bounding box center [515, 294] width 247 height 19
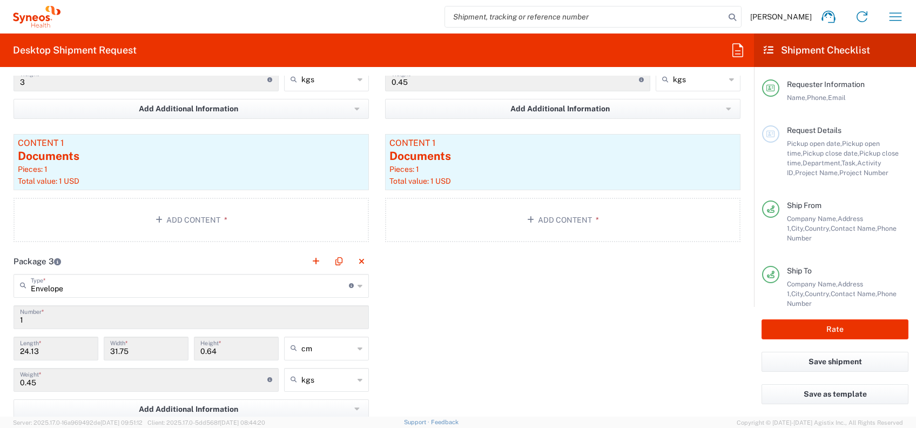
scroll to position [1224, 0]
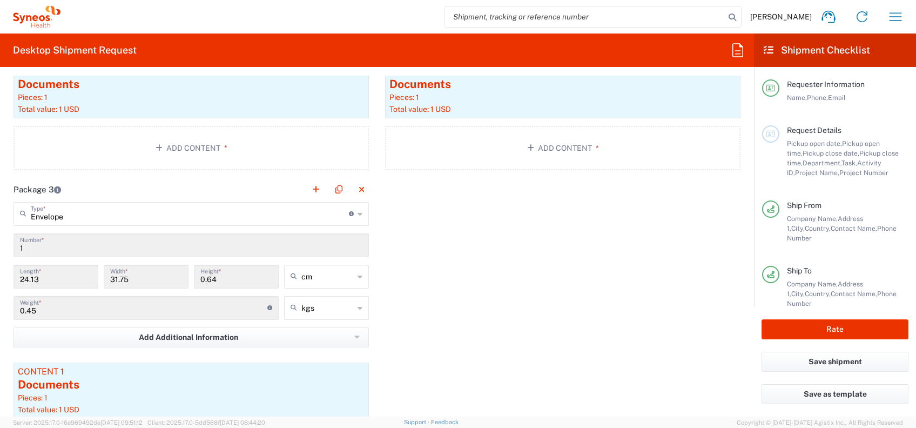
click at [263, 307] on input "0.45" at bounding box center [143, 307] width 247 height 19
click at [267, 307] on icon at bounding box center [269, 307] width 5 height 5
click at [69, 305] on input "0.45" at bounding box center [143, 307] width 247 height 19
click at [41, 309] on input "0.45" at bounding box center [143, 307] width 247 height 19
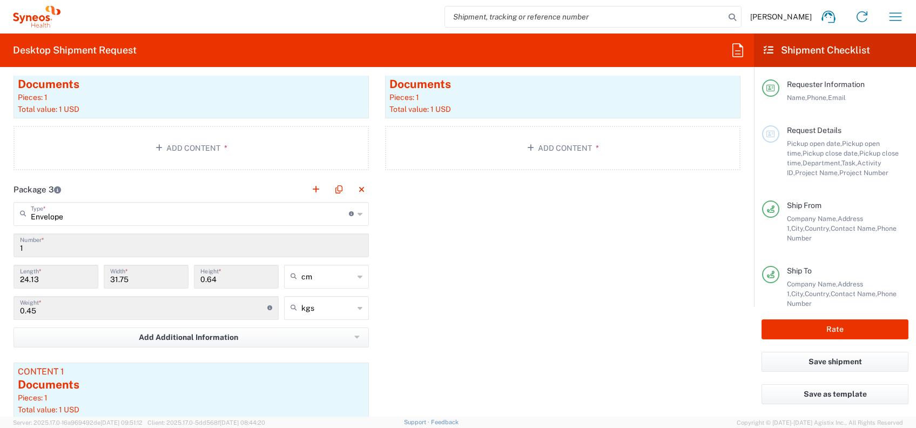
drag, startPoint x: 39, startPoint y: 309, endPoint x: 45, endPoint y: 310, distance: 6.6
click at [45, 310] on input "0.45" at bounding box center [143, 307] width 247 height 19
click at [39, 313] on input "0.45" at bounding box center [143, 307] width 247 height 19
drag, startPoint x: 34, startPoint y: 311, endPoint x: 13, endPoint y: 311, distance: 20.5
click at [13, 311] on div "0.45 Weight * Total weight of package(s) in pounds or kilograms" at bounding box center [146, 311] width 271 height 31
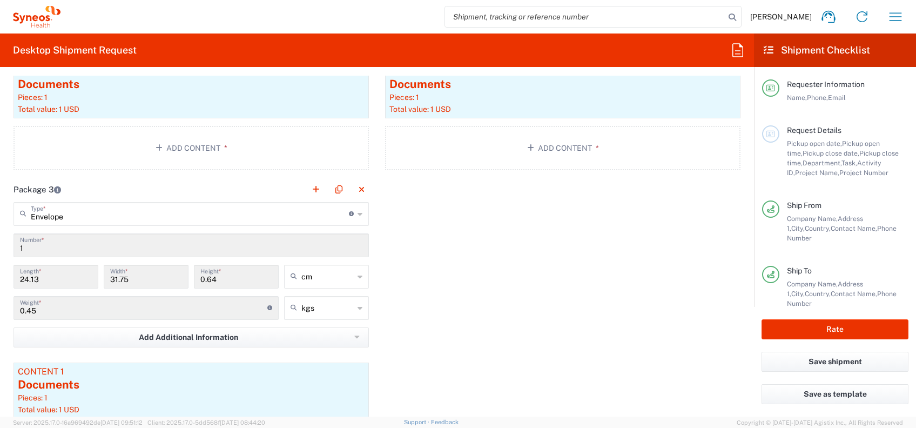
drag, startPoint x: 38, startPoint y: 215, endPoint x: 482, endPoint y: 306, distance: 452.9
click at [482, 306] on div "Package 1 Envelope Type * Material used to package goods Envelope Large Box Med…" at bounding box center [377, 177] width 744 height 601
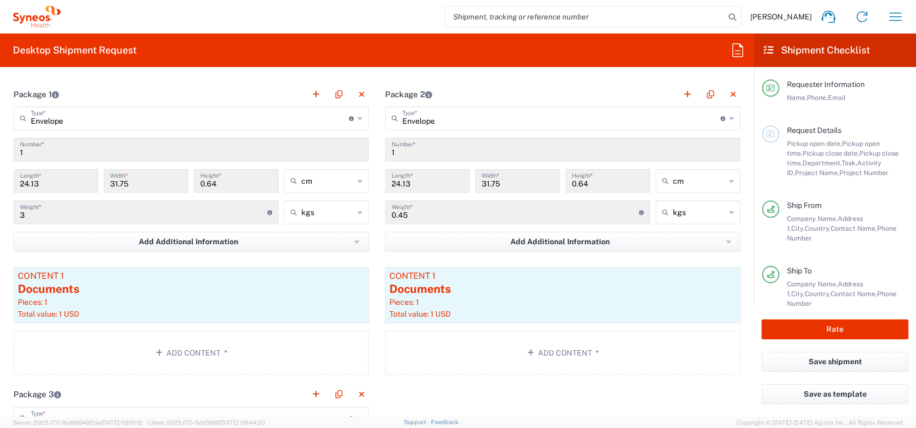
scroll to position [1008, 0]
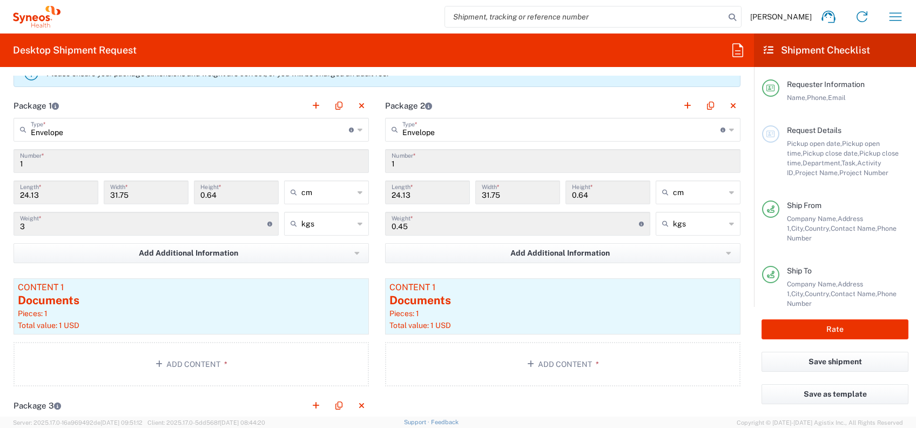
click at [397, 228] on input "0.45" at bounding box center [515, 222] width 247 height 19
click at [398, 227] on input "0.45" at bounding box center [515, 222] width 247 height 19
drag, startPoint x: 398, startPoint y: 228, endPoint x: 407, endPoint y: 226, distance: 10.0
click at [399, 227] on input "0.45" at bounding box center [515, 222] width 247 height 19
click at [407, 226] on input "0.45" at bounding box center [515, 222] width 247 height 19
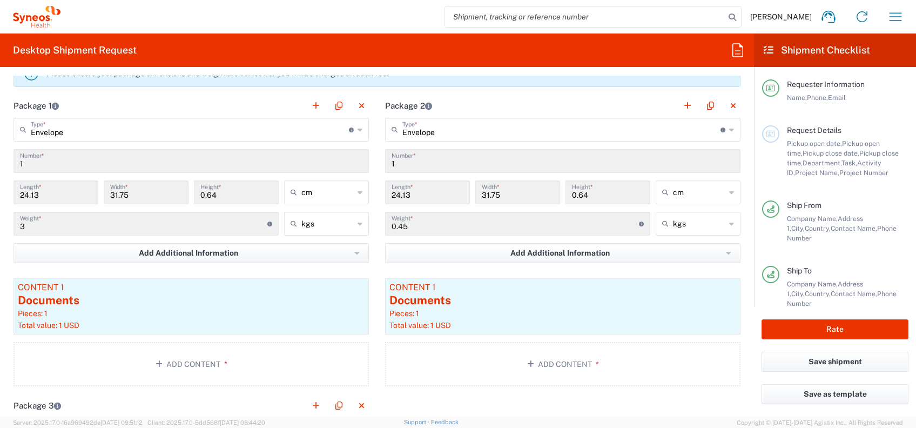
click at [405, 227] on input "0.45" at bounding box center [515, 222] width 247 height 19
drag, startPoint x: 407, startPoint y: 227, endPoint x: 379, endPoint y: 227, distance: 28.1
click at [385, 227] on div "0.45 Weight * Total weight of package(s) in pounds or kilograms" at bounding box center [517, 224] width 265 height 24
drag, startPoint x: 379, startPoint y: 227, endPoint x: 416, endPoint y: 232, distance: 37.1
click at [416, 232] on div "0.45 Weight * Total weight of package(s) in pounds or kilograms" at bounding box center [517, 224] width 265 height 24
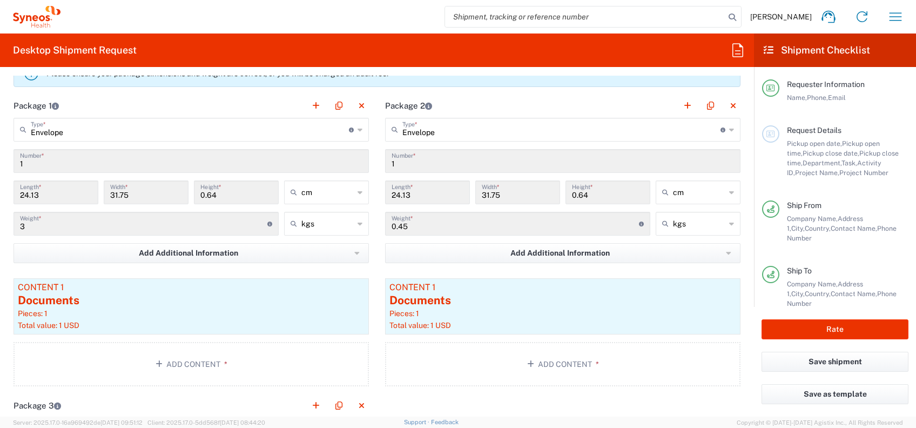
click at [407, 231] on input "0.45" at bounding box center [515, 222] width 247 height 19
click at [405, 230] on input "0.45" at bounding box center [515, 222] width 247 height 19
click at [406, 227] on input "0.45" at bounding box center [515, 222] width 247 height 19
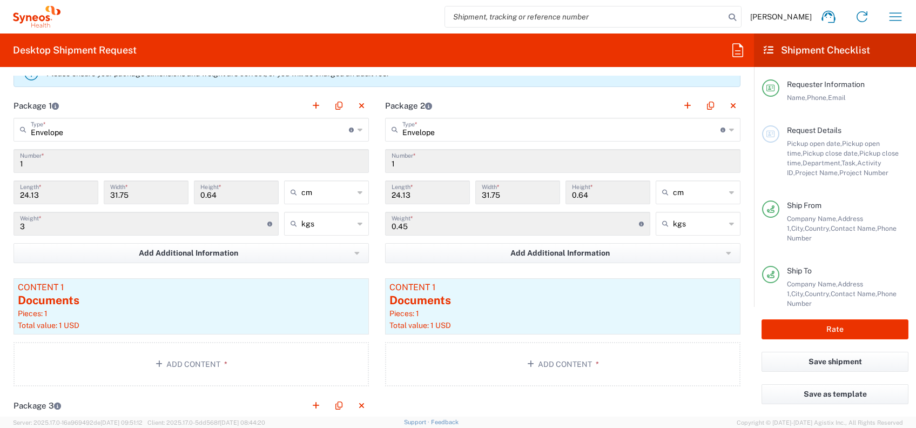
click at [400, 225] on input "0.45" at bounding box center [515, 222] width 247 height 19
click at [401, 225] on input "0.45" at bounding box center [515, 222] width 247 height 19
click at [402, 225] on input "0.45" at bounding box center [515, 222] width 247 height 19
drag, startPoint x: 402, startPoint y: 225, endPoint x: 396, endPoint y: 225, distance: 6.5
click at [396, 225] on input "0.45" at bounding box center [515, 222] width 247 height 19
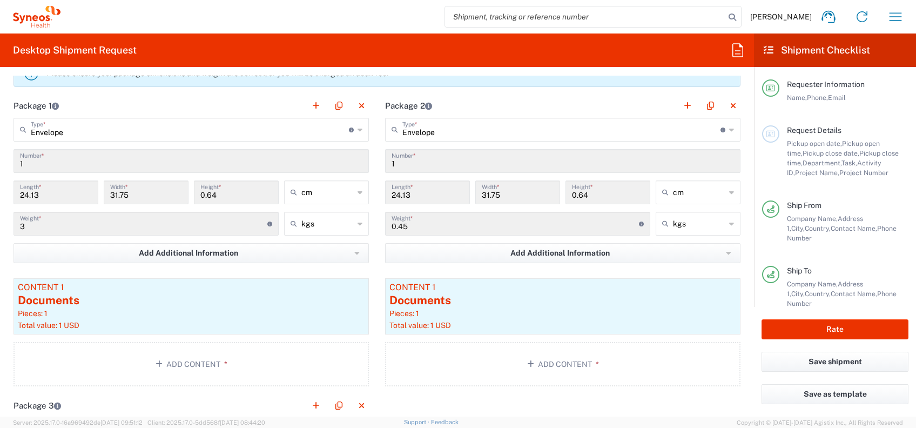
drag, startPoint x: 558, startPoint y: 399, endPoint x: 545, endPoint y: 390, distance: 15.6
click at [559, 399] on div "Package 1 Envelope Type * Material used to package goods Envelope Large Box Med…" at bounding box center [377, 393] width 744 height 601
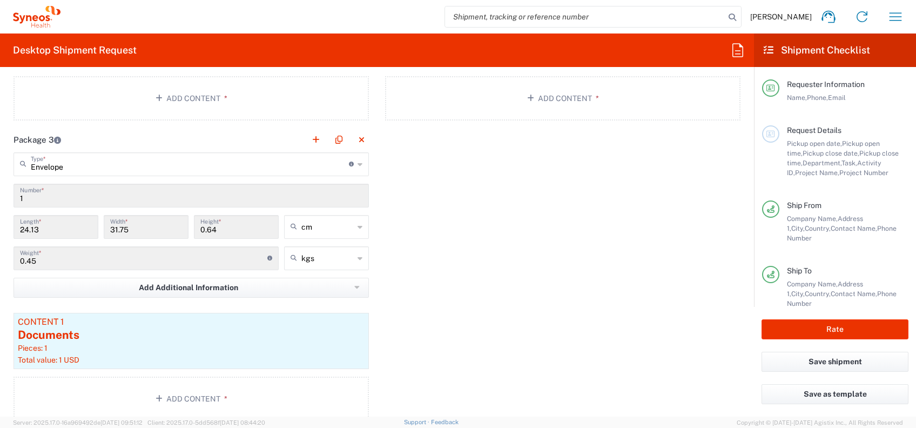
scroll to position [1297, 0]
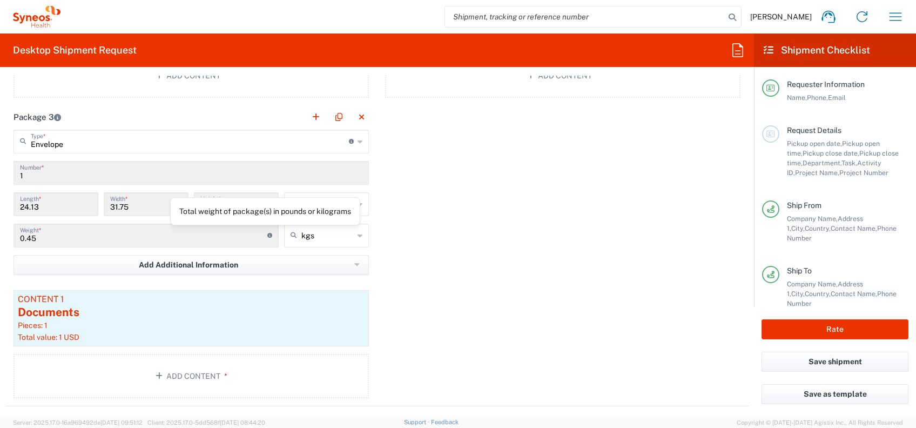
click at [242, 236] on input "0.45" at bounding box center [143, 234] width 247 height 19
click at [43, 237] on input "0.45" at bounding box center [143, 234] width 247 height 19
click at [38, 237] on input "0.45" at bounding box center [143, 234] width 247 height 19
click at [70, 241] on input "0.45" at bounding box center [143, 234] width 247 height 19
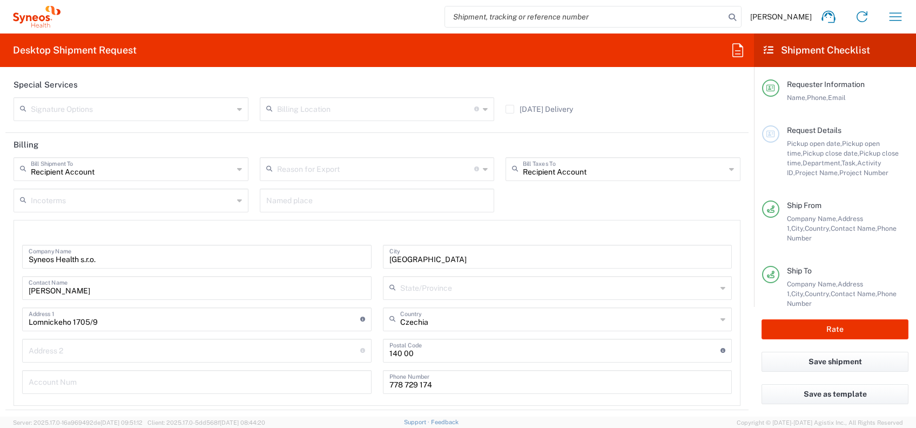
scroll to position [1842, 0]
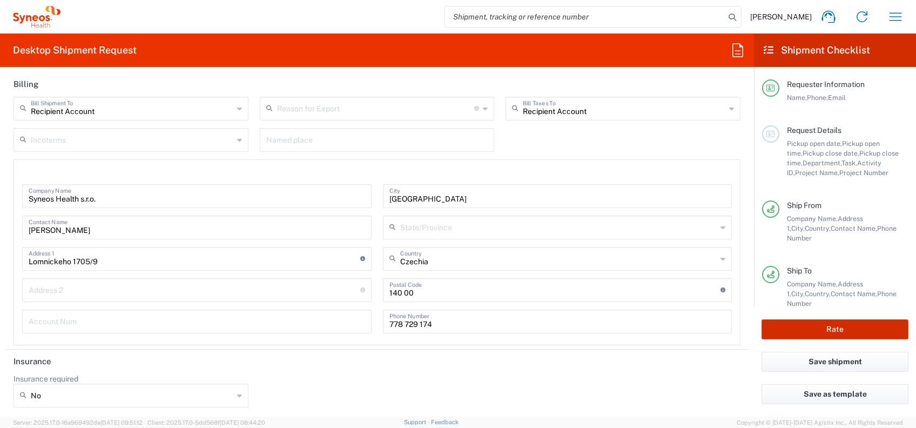
click at [798, 332] on button "Rate" at bounding box center [835, 329] width 147 height 20
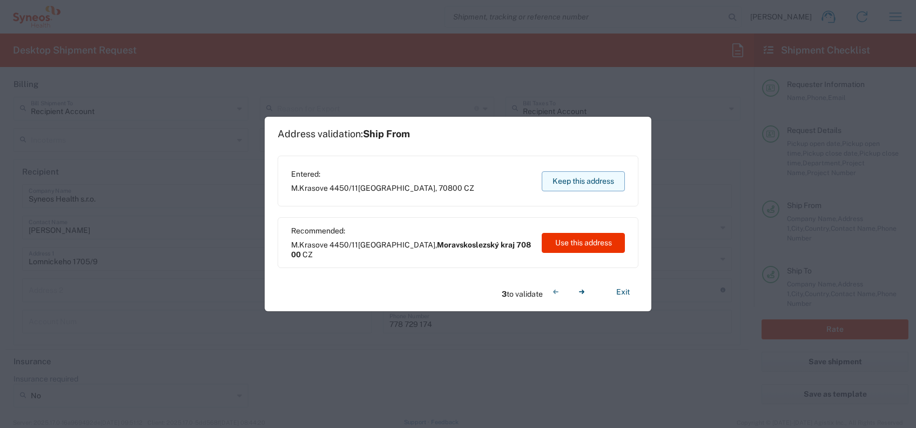
click at [590, 181] on button "Keep this address" at bounding box center [583, 181] width 83 height 20
click at [591, 183] on button "Keep this address" at bounding box center [583, 181] width 83 height 20
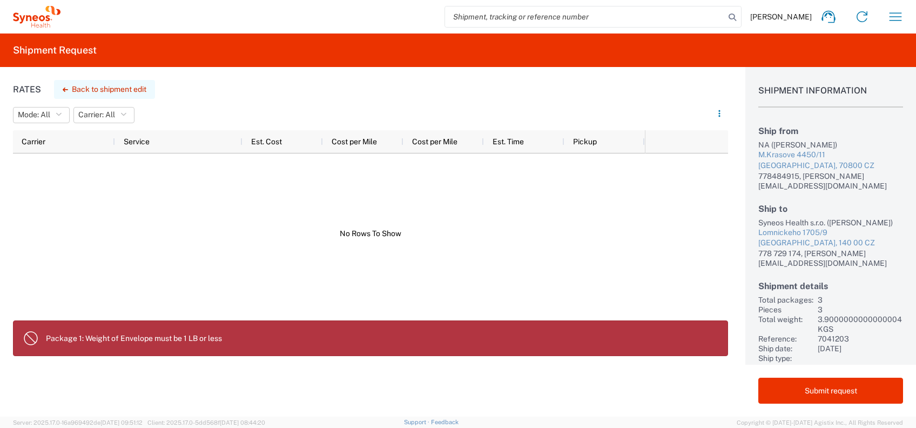
click at [128, 93] on button "Back to shipment edit" at bounding box center [104, 89] width 101 height 19
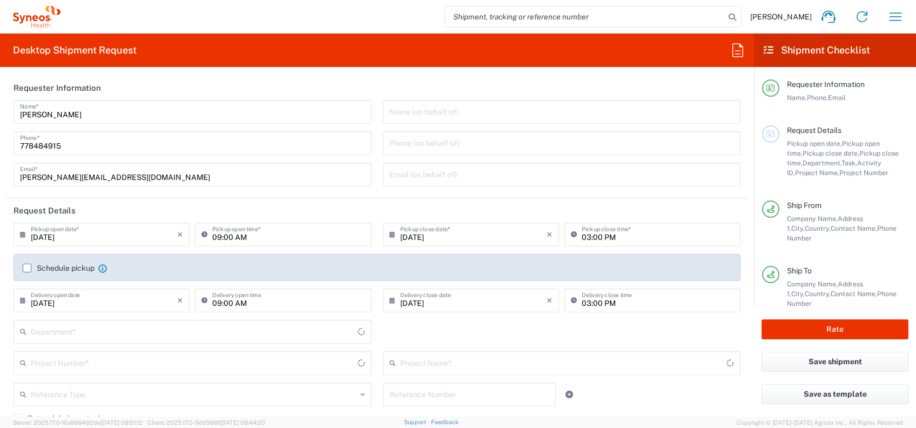
type input "7041203"
type input "Envelope"
type input "Teva 7041203"
type input "Envelope"
type input "3229"
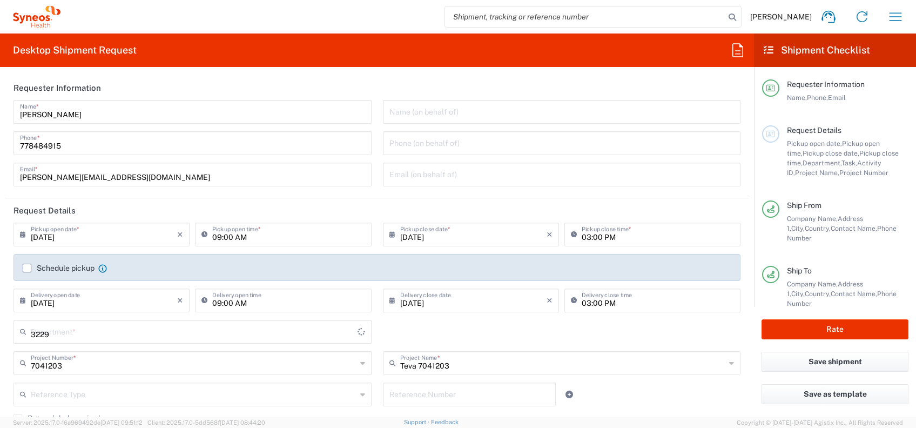
type input "Envelope"
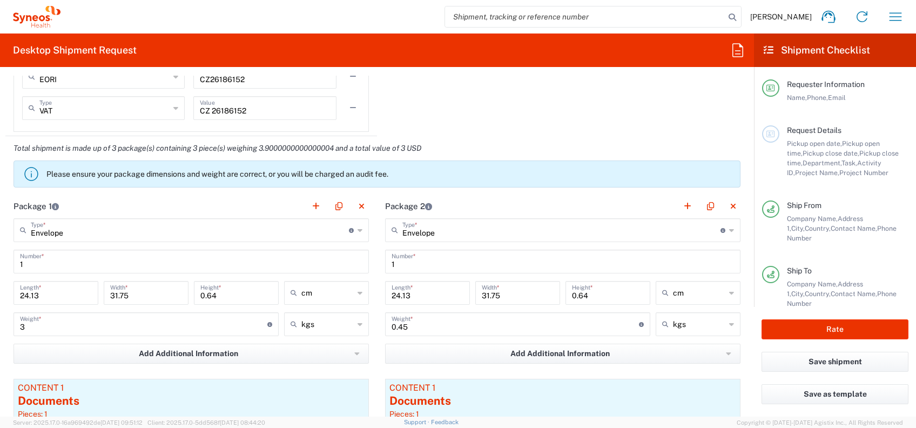
scroll to position [936, 0]
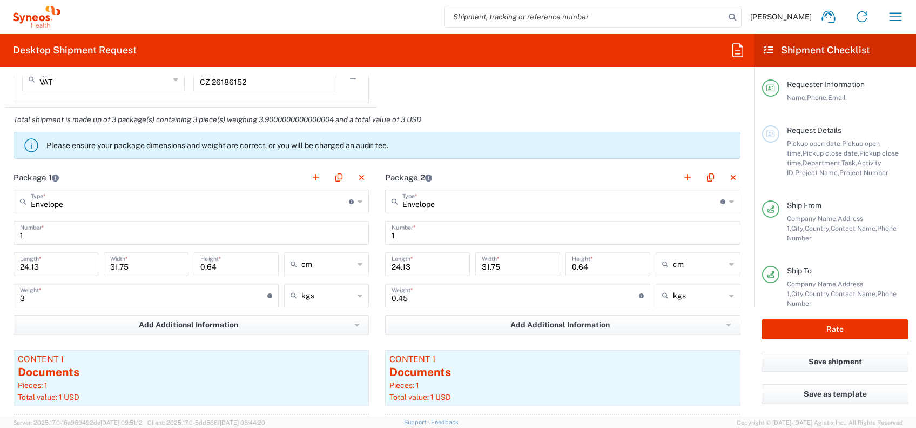
click at [358, 199] on icon at bounding box center [360, 201] width 5 height 17
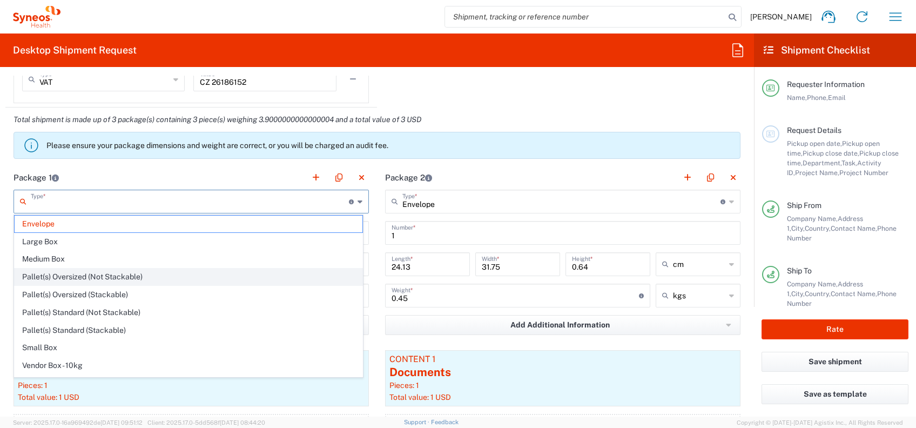
scroll to position [31, 0]
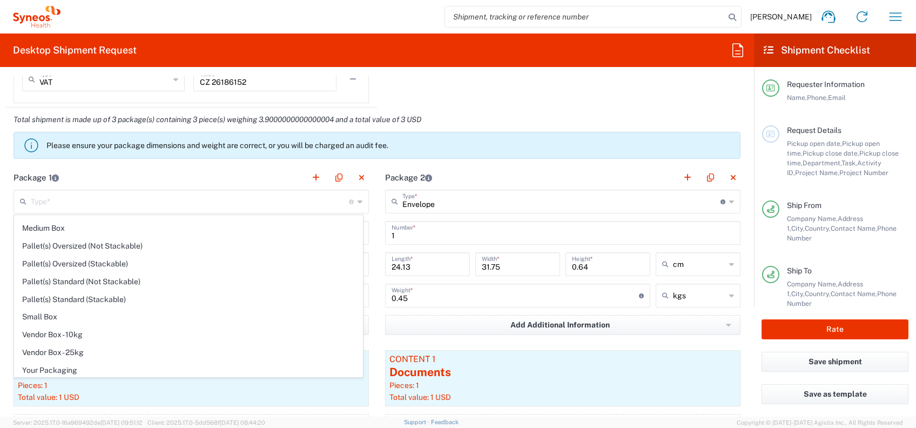
drag, startPoint x: 75, startPoint y: 366, endPoint x: 179, endPoint y: 333, distance: 109.4
click at [75, 366] on span "Your Packaging" at bounding box center [189, 370] width 348 height 17
type input "Your Packaging"
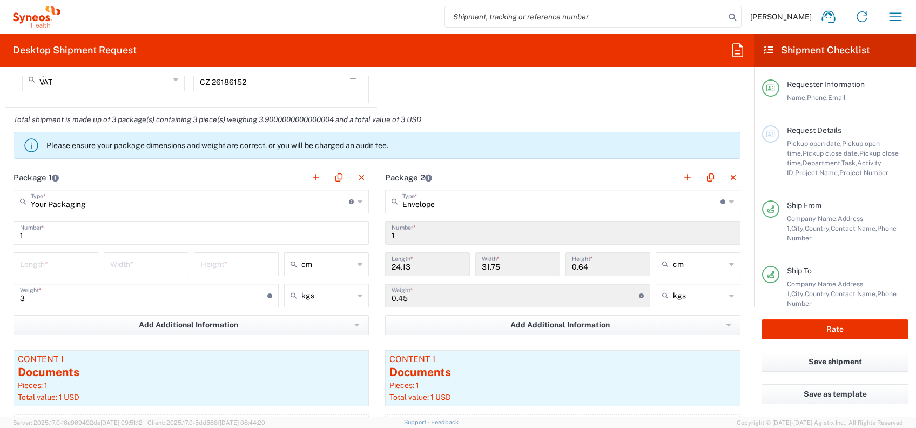
click at [65, 262] on input "number" at bounding box center [56, 263] width 72 height 19
type input "24.13"
click at [141, 268] on input "number" at bounding box center [146, 263] width 72 height 19
type input "31.75"
click at [238, 269] on input "number" at bounding box center [236, 263] width 72 height 19
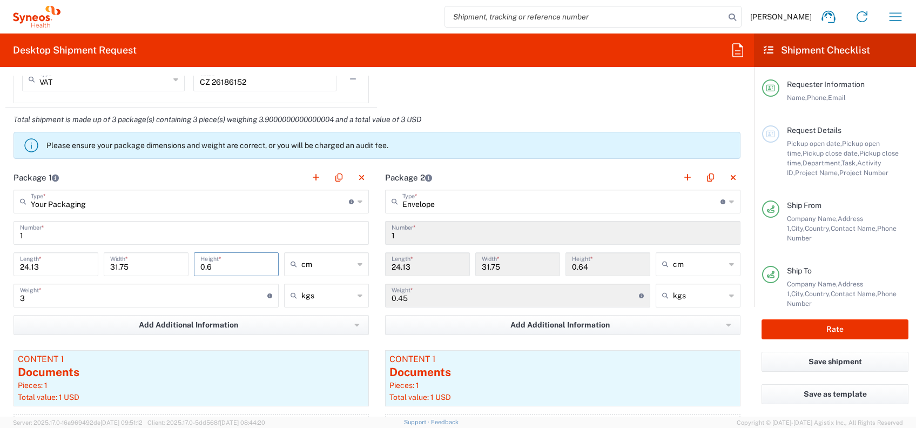
type input "0"
type input "10"
click at [102, 289] on input "3" at bounding box center [143, 294] width 247 height 19
type input "4"
click at [363, 224] on input "1" at bounding box center [191, 232] width 343 height 19
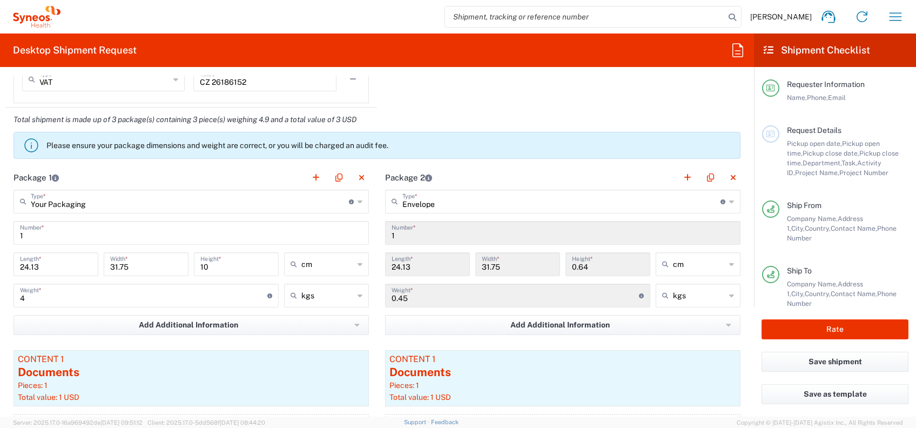
click at [721, 204] on agx-control-info "Material used to package goods" at bounding box center [723, 201] width 5 height 17
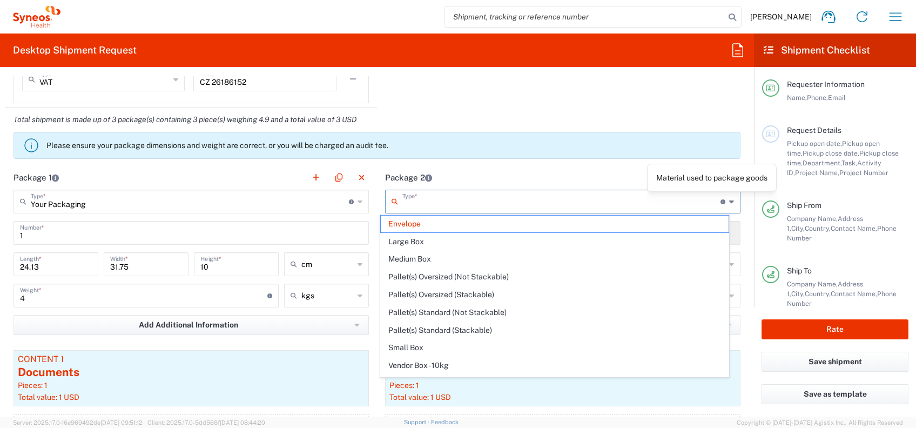
click at [724, 199] on div "Type * Material used to package goods" at bounding box center [563, 202] width 356 height 24
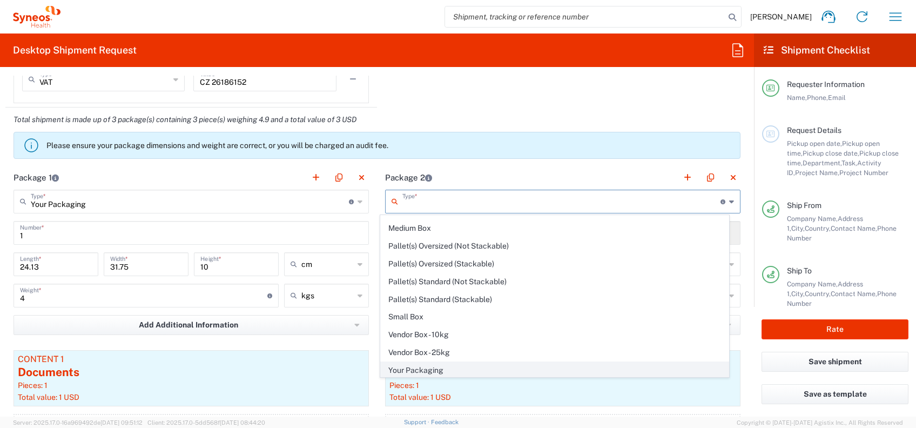
click at [445, 366] on span "Your Packaging" at bounding box center [555, 370] width 348 height 17
type input "Your Packaging"
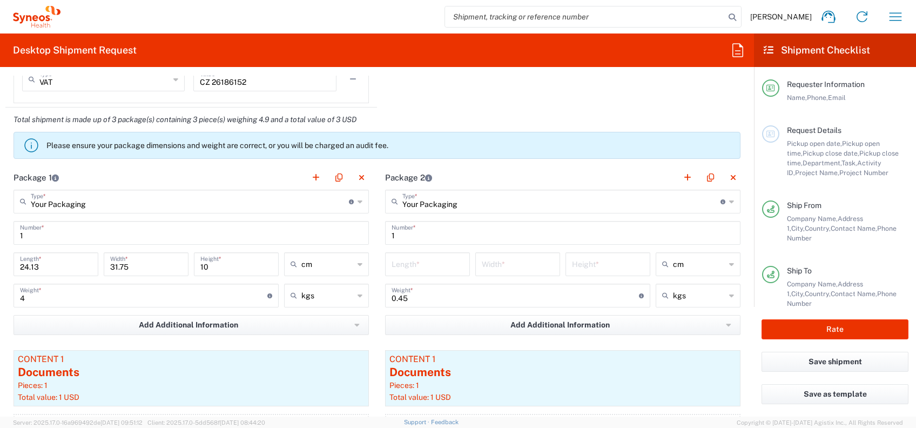
click at [419, 268] on input "number" at bounding box center [428, 263] width 72 height 19
type input "24.13"
click at [502, 267] on input "number" at bounding box center [518, 263] width 72 height 19
type input "31.75"
click at [593, 267] on input "number" at bounding box center [608, 263] width 72 height 19
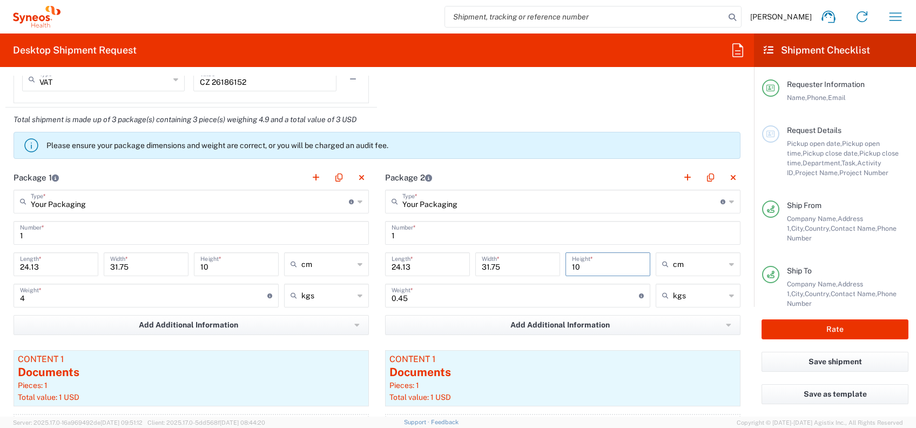
type input "10"
click at [436, 297] on input "0.45" at bounding box center [515, 294] width 247 height 19
type input "0"
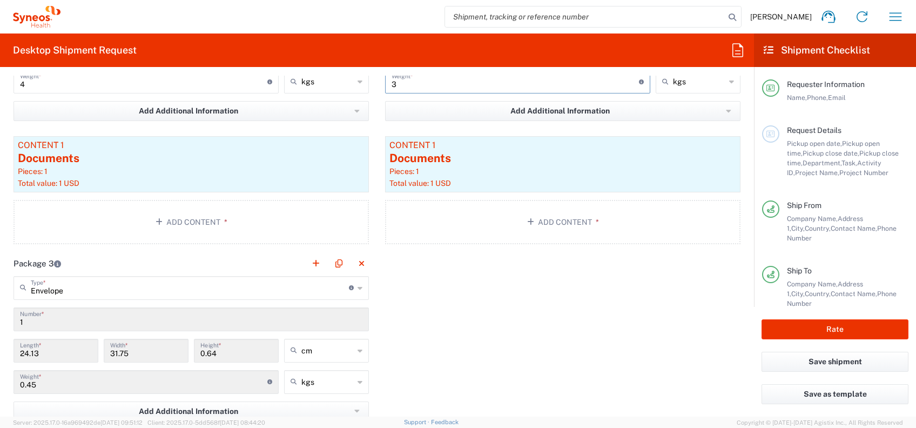
scroll to position [1153, 0]
type input "3"
click at [358, 284] on icon at bounding box center [360, 285] width 5 height 17
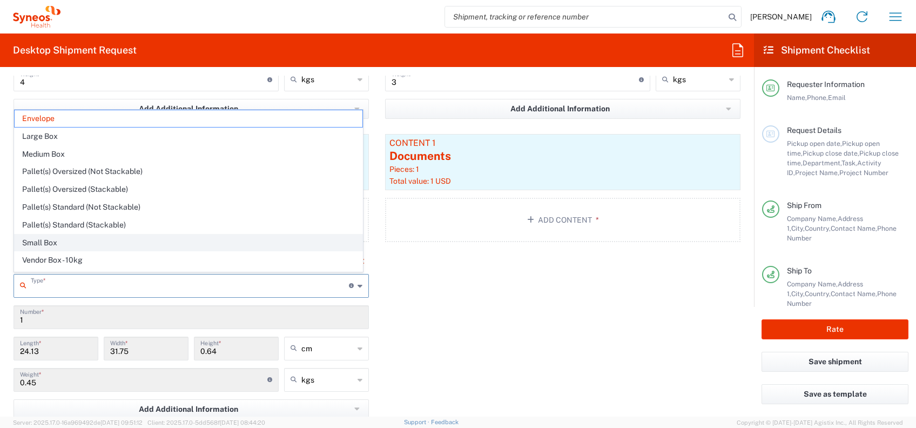
scroll to position [31, 0]
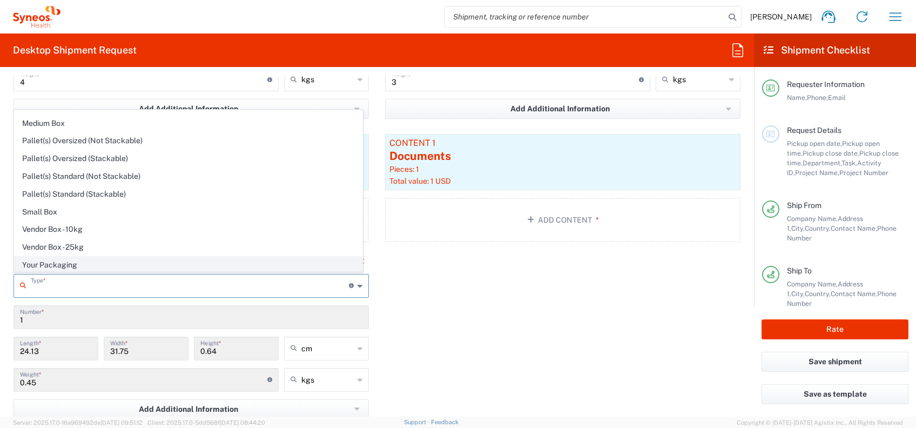
click at [73, 258] on span "Your Packaging" at bounding box center [189, 265] width 348 height 17
type input "Your Packaging"
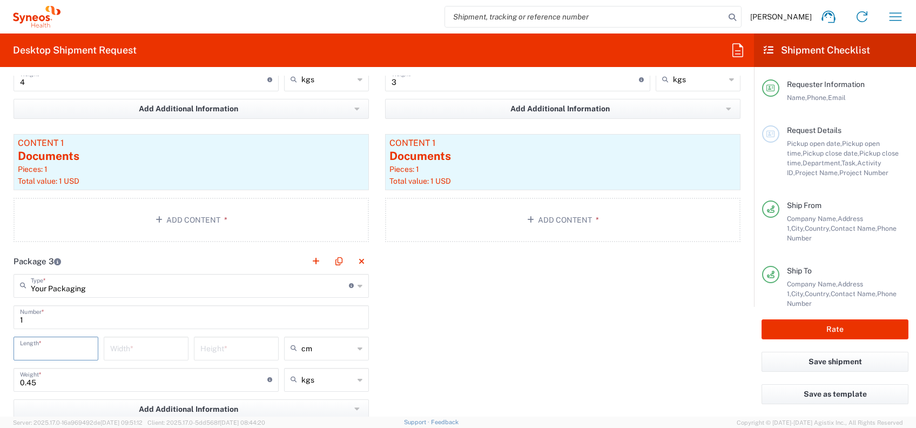
click at [52, 343] on input "number" at bounding box center [56, 347] width 72 height 19
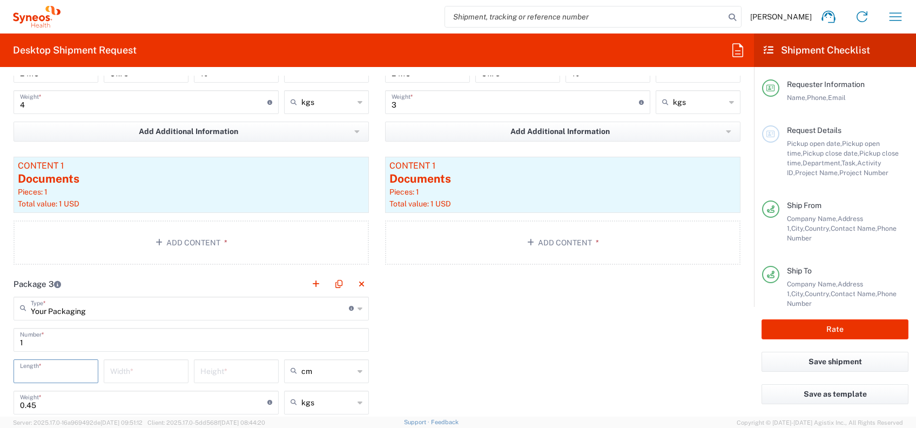
scroll to position [1153, 0]
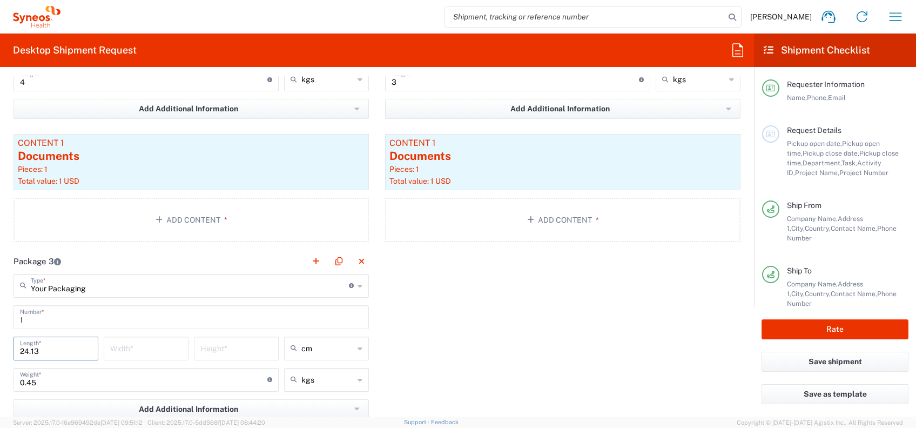
type input "24.13"
click at [130, 344] on input "number" at bounding box center [146, 347] width 72 height 19
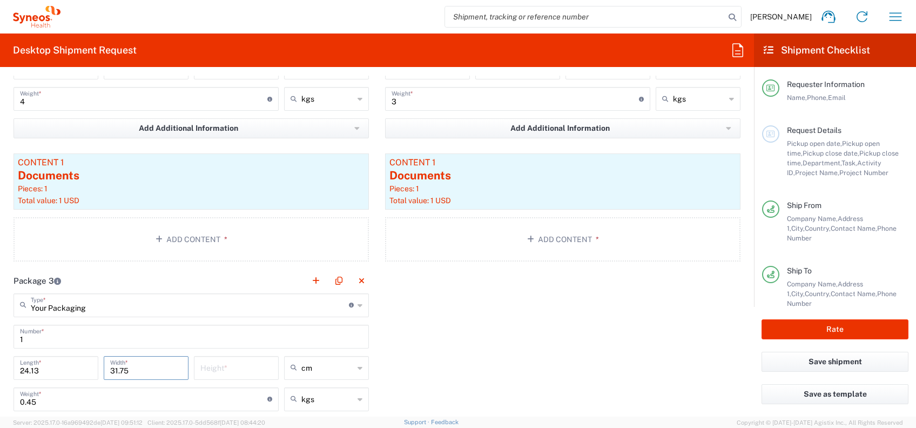
scroll to position [1163, 0]
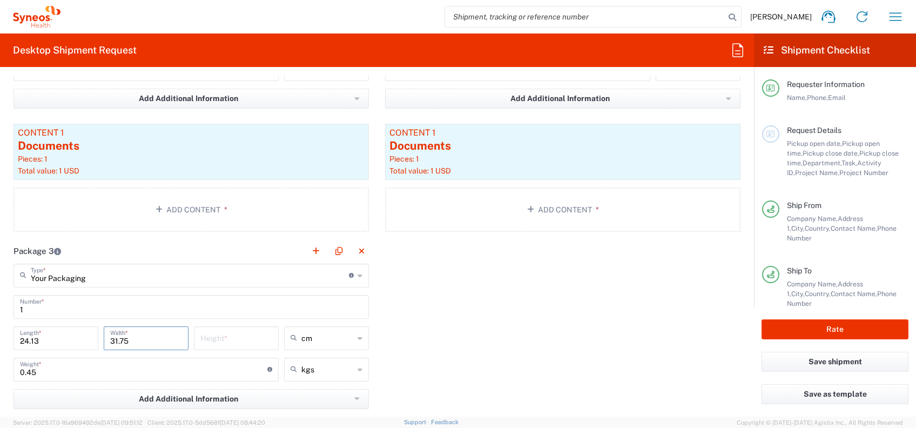
type input "31.75"
click at [219, 337] on input "number" at bounding box center [236, 337] width 72 height 19
type input "10"
click at [52, 372] on input "0.45" at bounding box center [143, 368] width 247 height 19
type input "0"
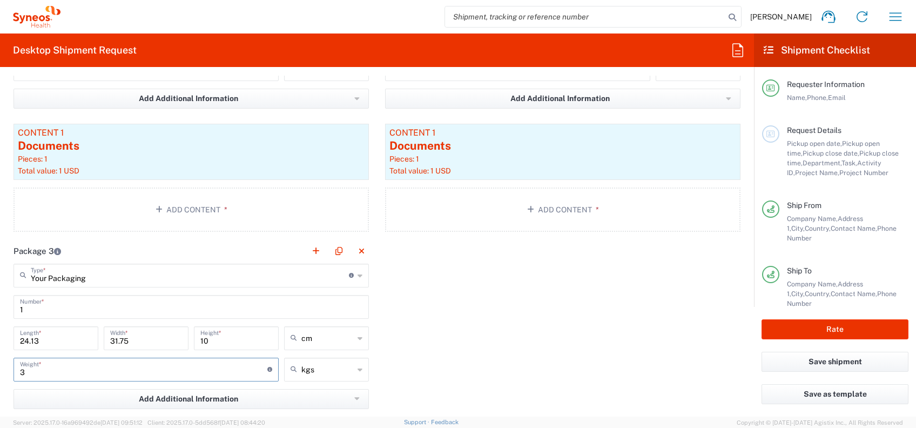
type input "3"
drag, startPoint x: 611, startPoint y: 306, endPoint x: 538, endPoint y: 303, distance: 73.6
click at [611, 306] on div "Package 1 Your Packaging Type * Material used to package goods Envelope Large B…" at bounding box center [377, 239] width 744 height 601
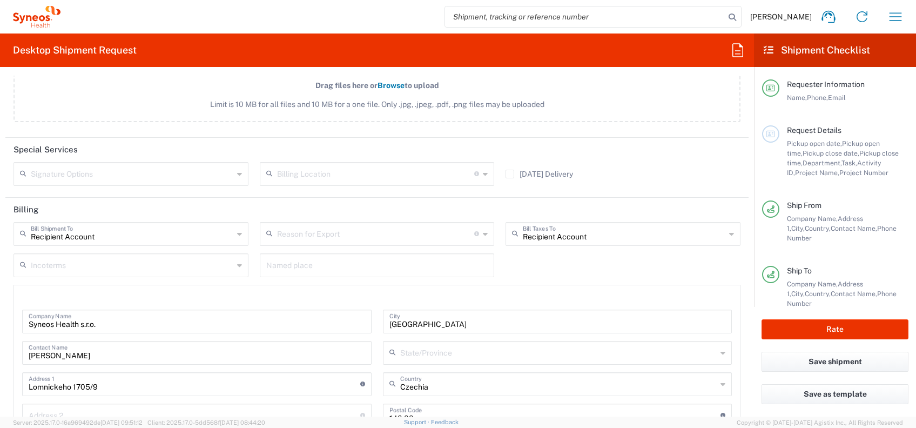
scroll to position [1739, 0]
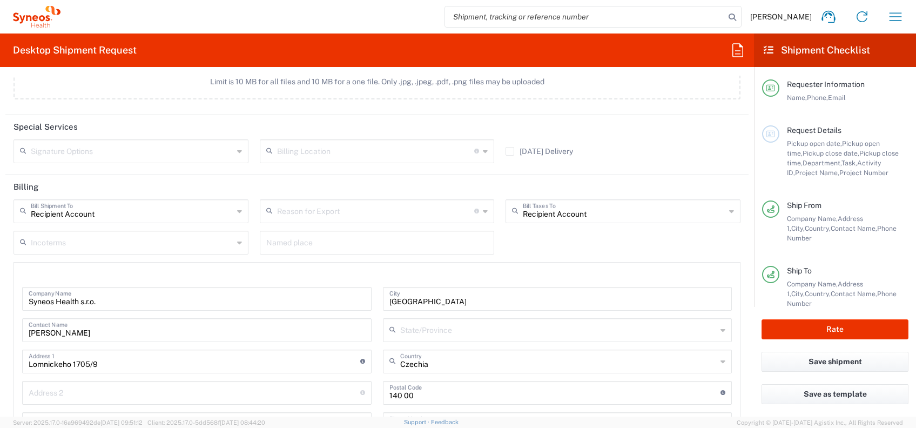
click at [239, 145] on div "Signature Options" at bounding box center [131, 151] width 235 height 24
click at [648, 141] on div "[DATE] Delivery" at bounding box center [623, 154] width 246 height 31
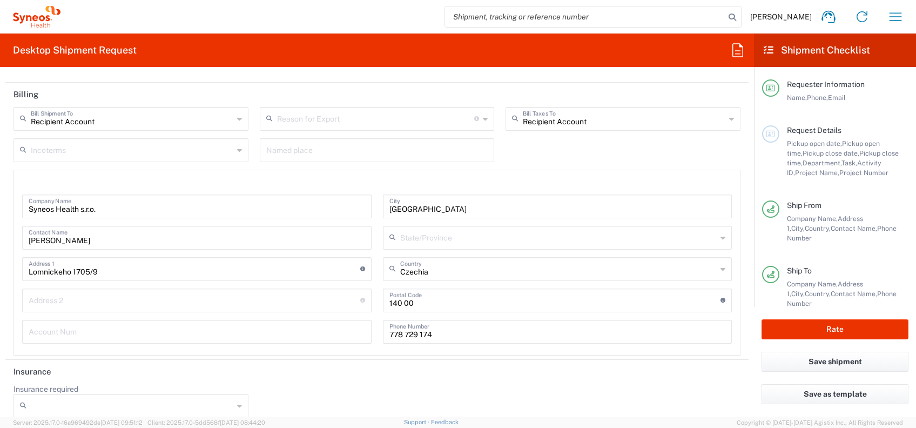
scroll to position [1842, 0]
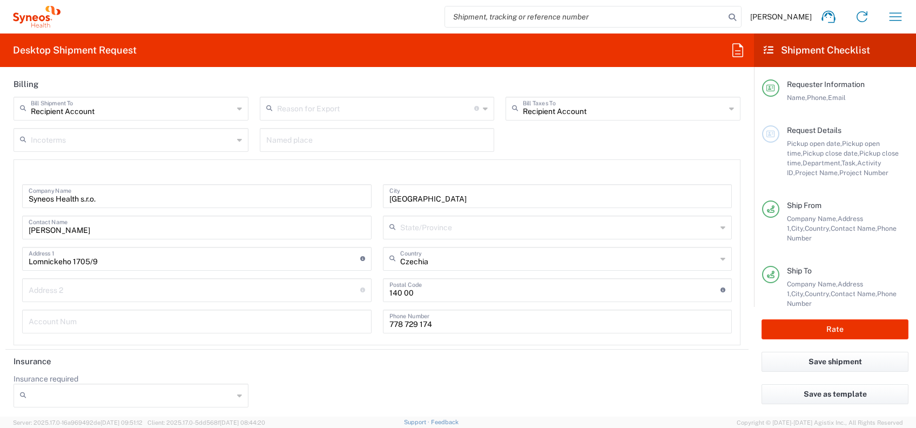
click at [241, 391] on div at bounding box center [131, 396] width 235 height 24
click at [67, 352] on span "No" at bounding box center [129, 353] width 229 height 17
type input "No"
click at [784, 333] on button "Rate" at bounding box center [835, 329] width 147 height 20
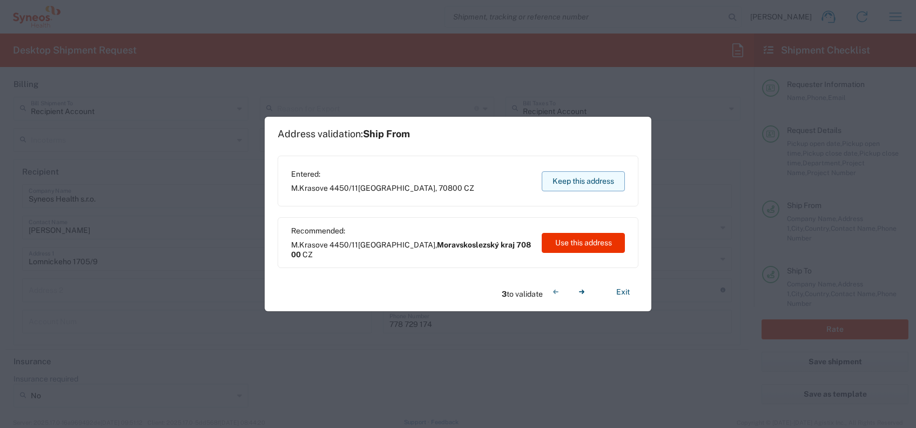
click at [575, 186] on button "Keep this address" at bounding box center [583, 181] width 83 height 20
click at [573, 180] on button "Keep this address" at bounding box center [583, 181] width 83 height 20
click at [574, 179] on button "Keep this address" at bounding box center [583, 181] width 83 height 20
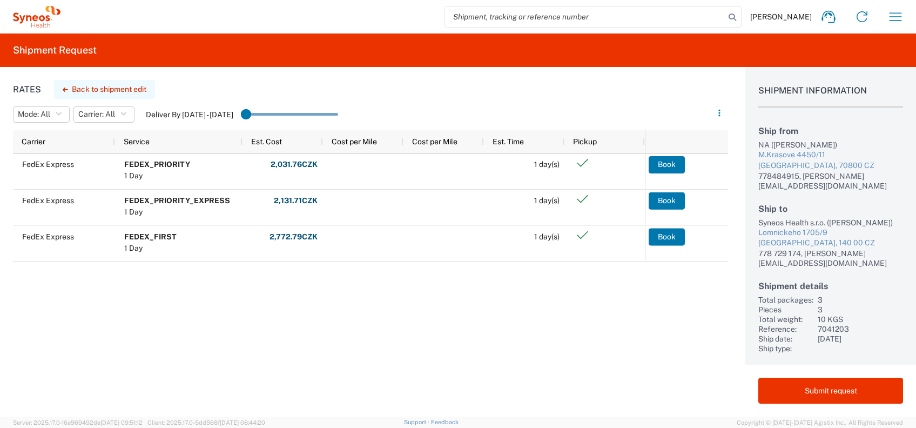
click at [92, 82] on button "Back to shipment edit" at bounding box center [104, 89] width 101 height 19
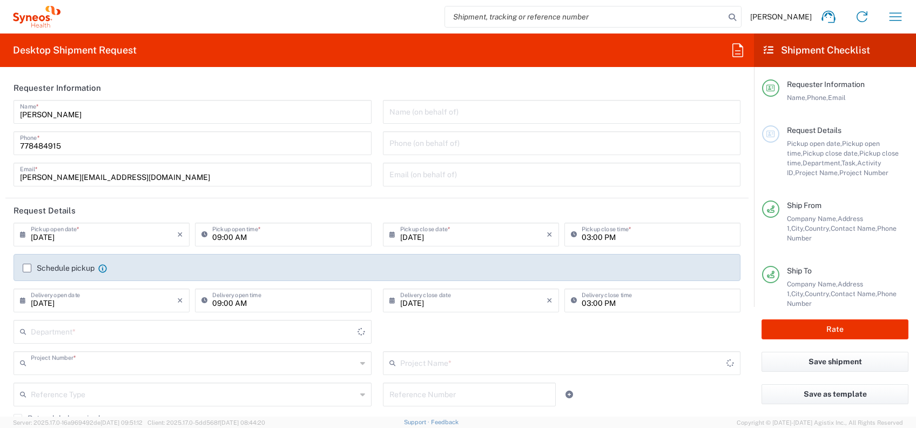
type input "7041203"
type input "Teva 7041203"
type input "Your Packaging"
type input "3229"
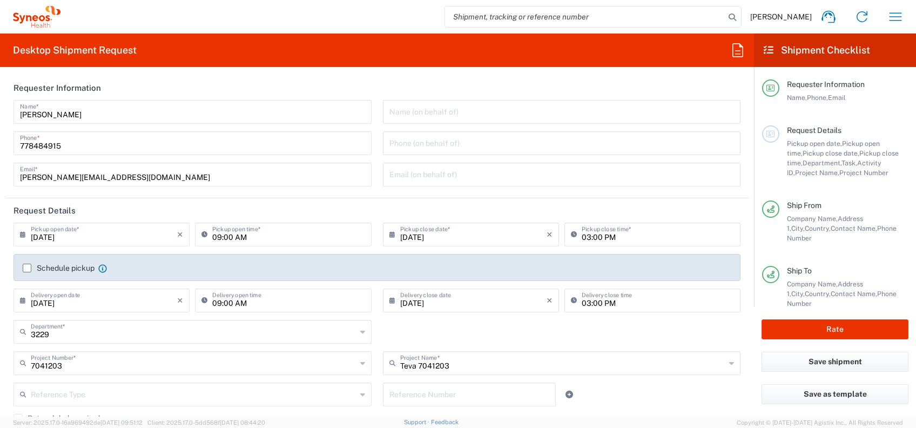
type input "Your Packaging"
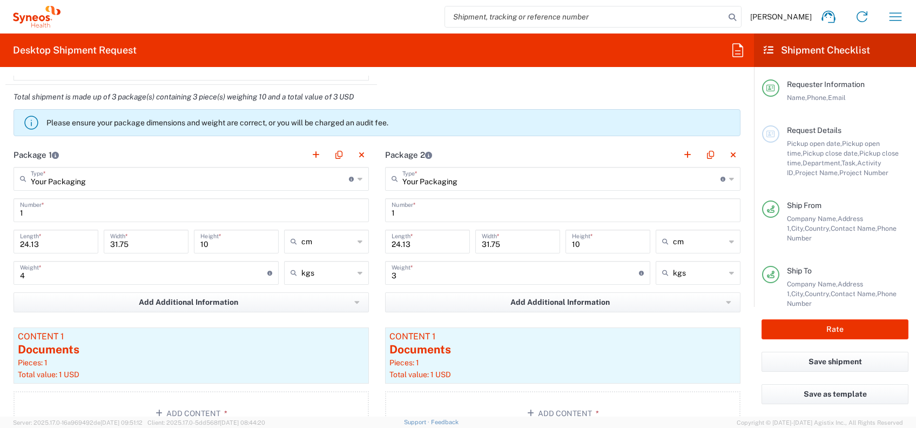
scroll to position [936, 0]
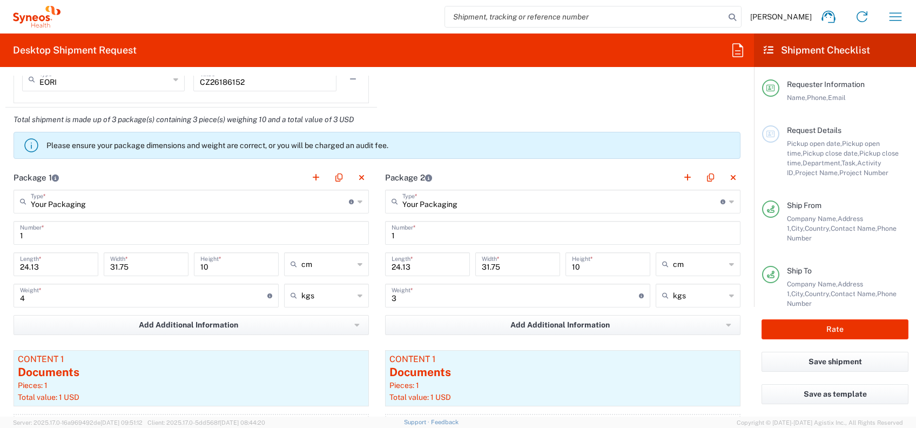
click at [358, 201] on icon at bounding box center [360, 201] width 5 height 17
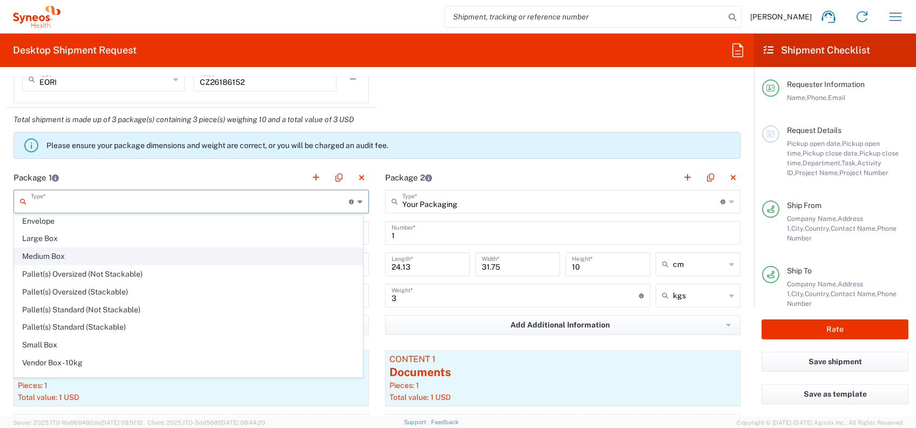
scroll to position [31, 0]
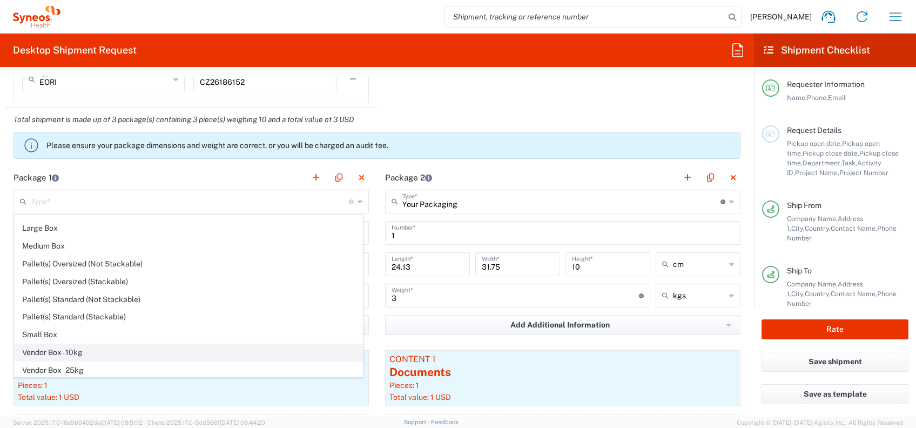
click at [86, 347] on span "Vendor Box - 10kg" at bounding box center [189, 352] width 348 height 17
type input "Vendor Box - 10kg"
type input "41.5"
type input "34"
type input "27"
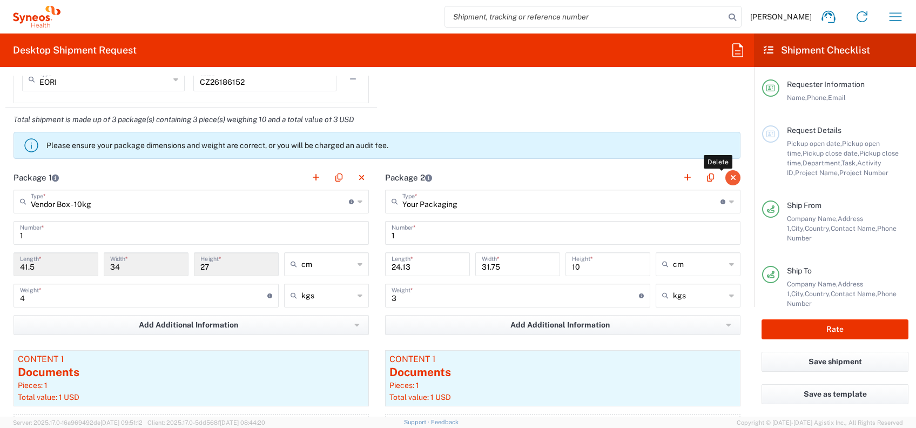
click at [726, 176] on button "button" at bounding box center [733, 177] width 15 height 15
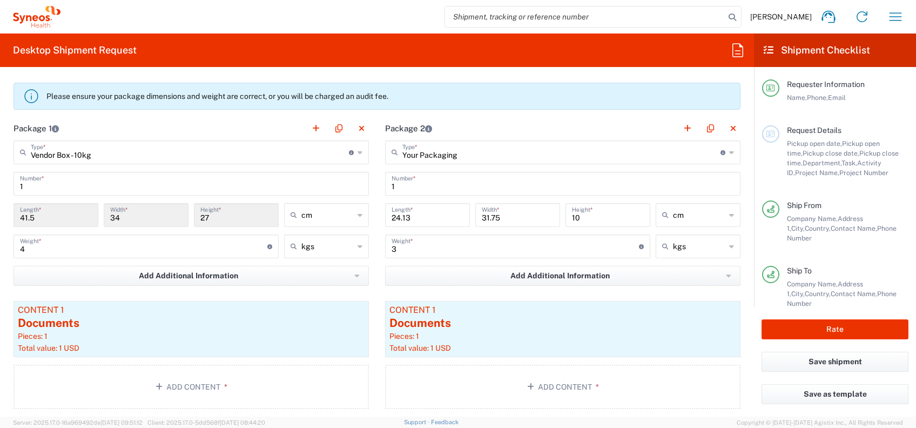
scroll to position [1008, 0]
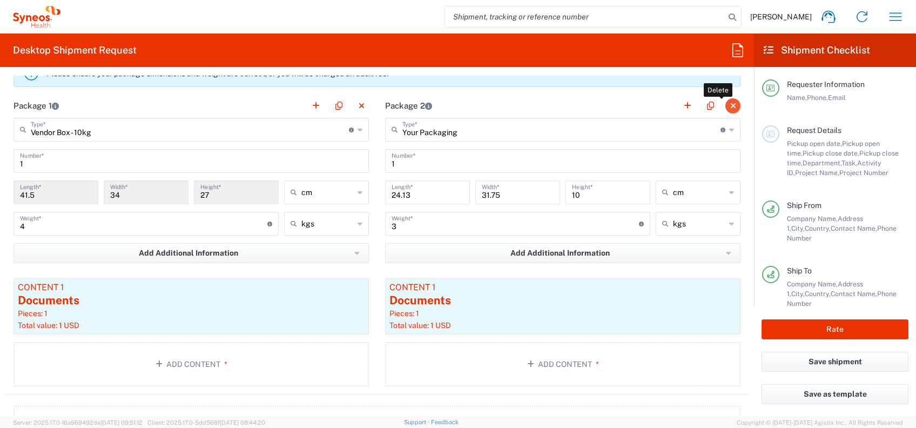
click at [726, 105] on button "button" at bounding box center [733, 105] width 15 height 15
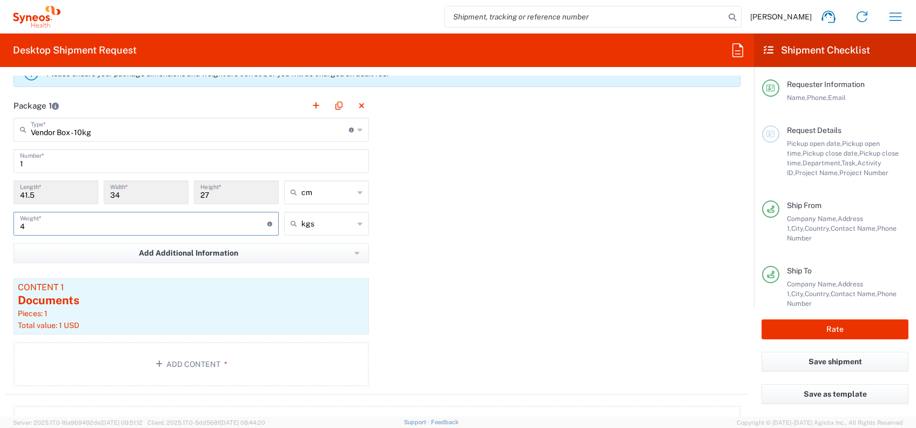
click at [56, 222] on input "4" at bounding box center [143, 222] width 247 height 19
type input "1"
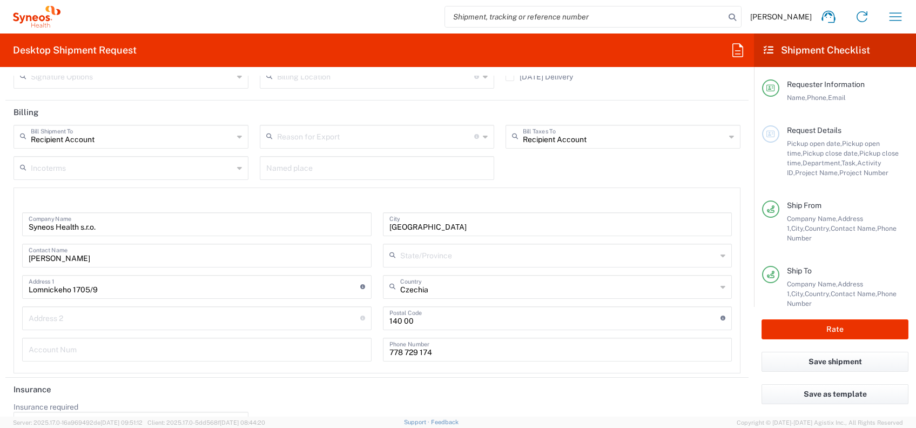
scroll to position [1541, 0]
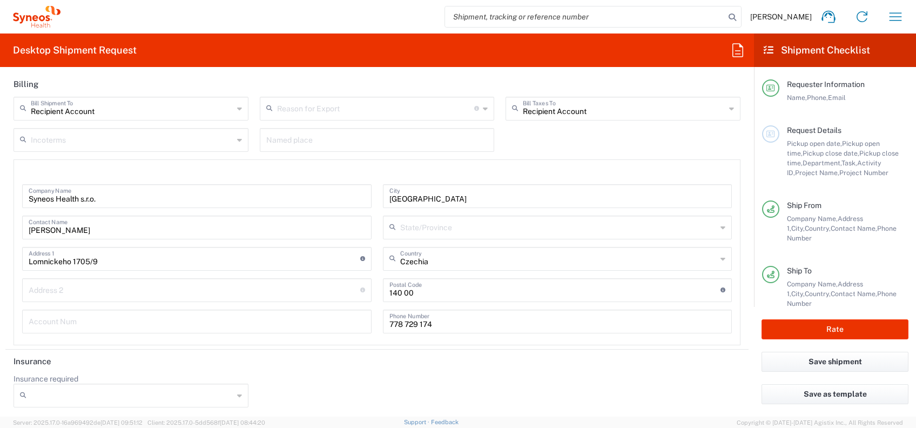
type input "8"
click at [166, 389] on input "Insurance required" at bounding box center [132, 395] width 203 height 17
click at [62, 368] on span "Yes" at bounding box center [129, 372] width 229 height 17
click at [230, 389] on div "Yes" at bounding box center [131, 396] width 235 height 24
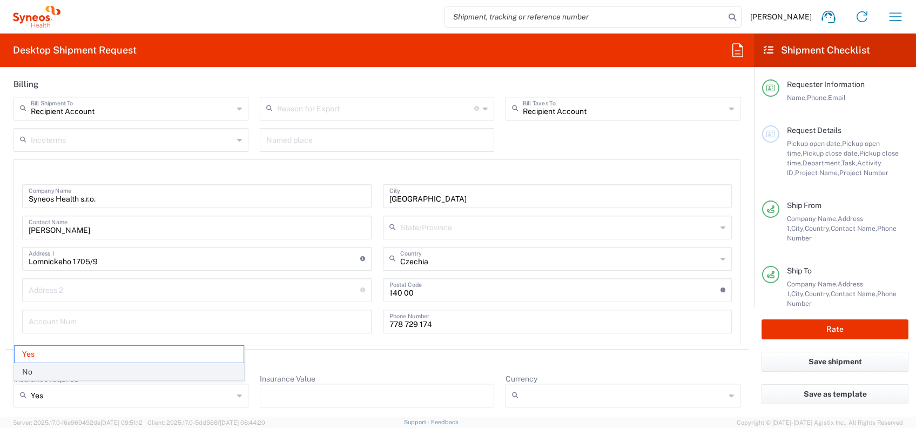
click at [30, 373] on span "No" at bounding box center [129, 372] width 229 height 17
type input "No"
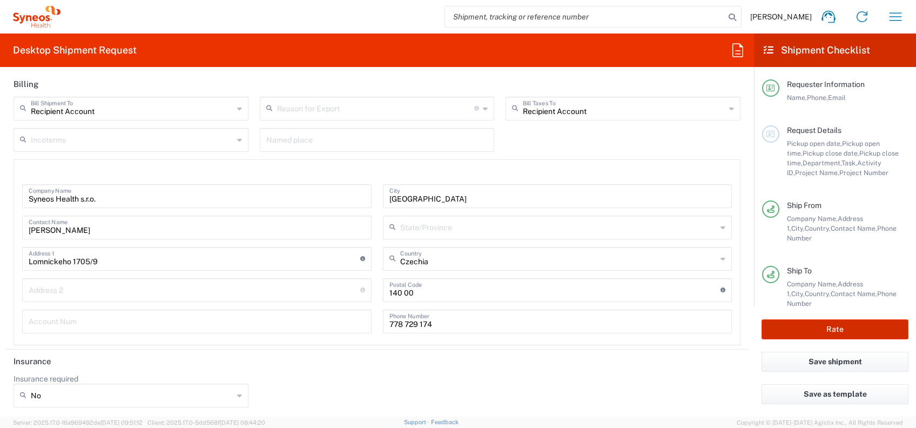
click at [841, 323] on button "Rate" at bounding box center [835, 329] width 147 height 20
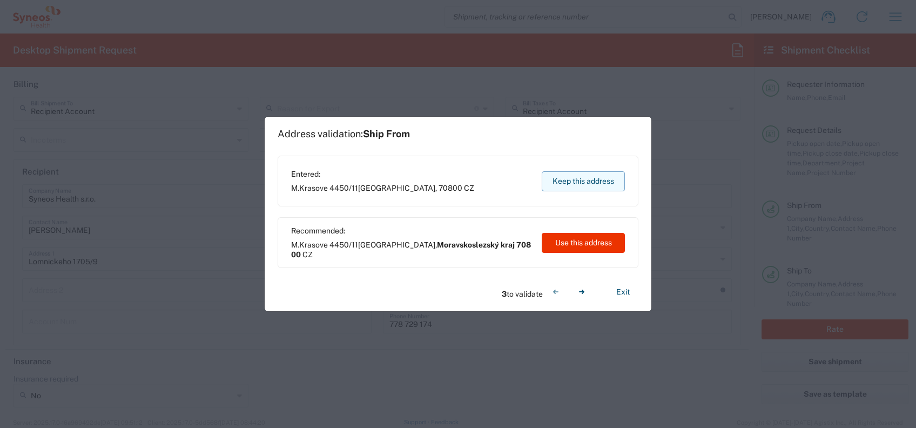
click at [594, 182] on button "Keep this address" at bounding box center [583, 181] width 83 height 20
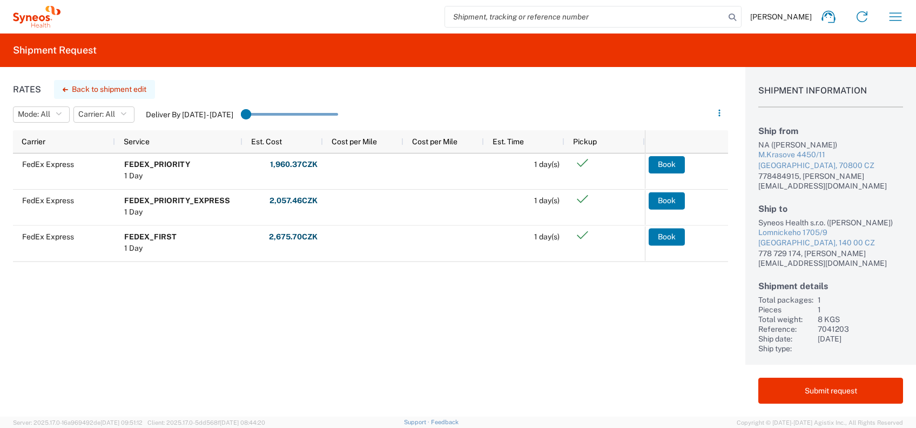
click at [112, 86] on button "Back to shipment edit" at bounding box center [104, 89] width 101 height 19
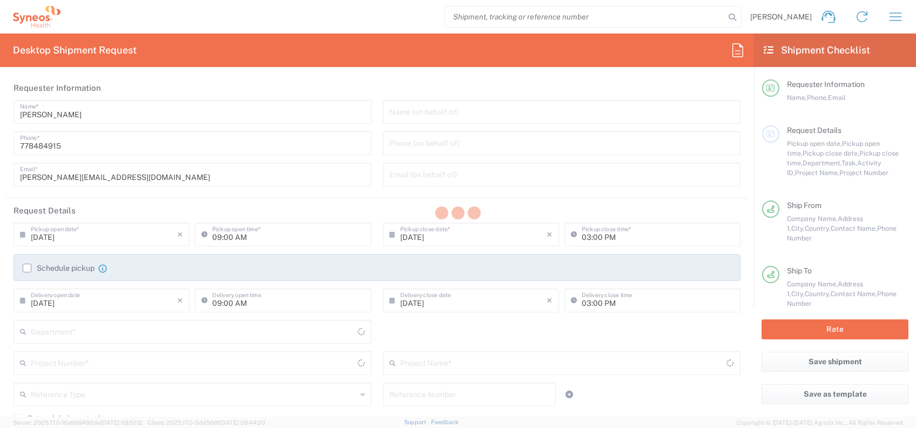
type input "7041203"
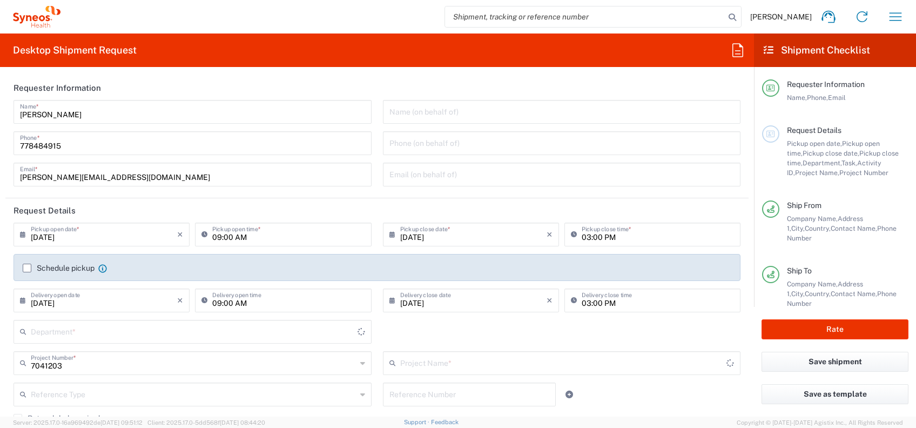
type input "Vendor Box - 10kg"
type input "Teva 7041203"
type input "3229"
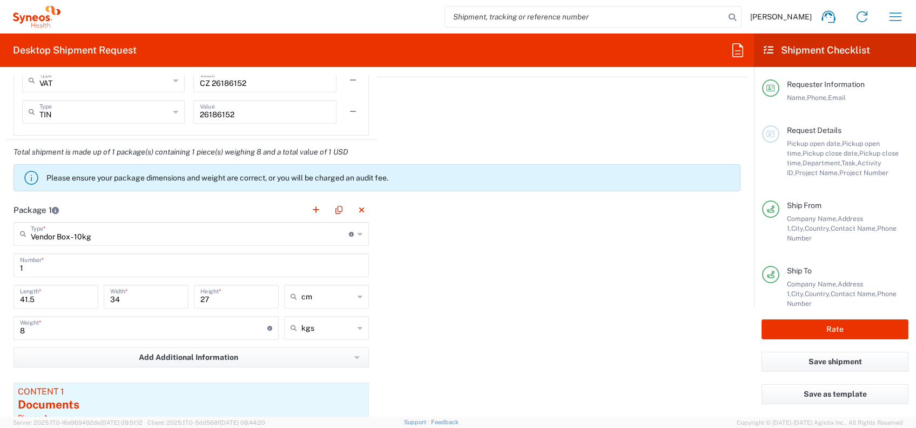
scroll to position [936, 0]
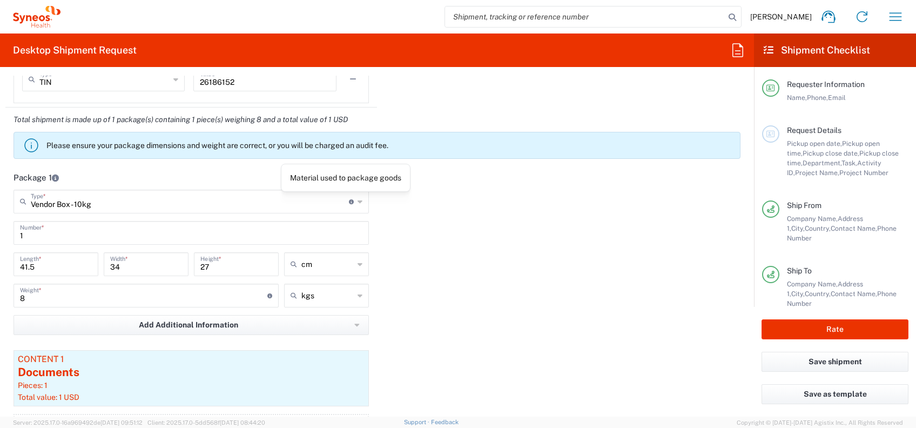
click at [349, 202] on icon at bounding box center [351, 201] width 5 height 5
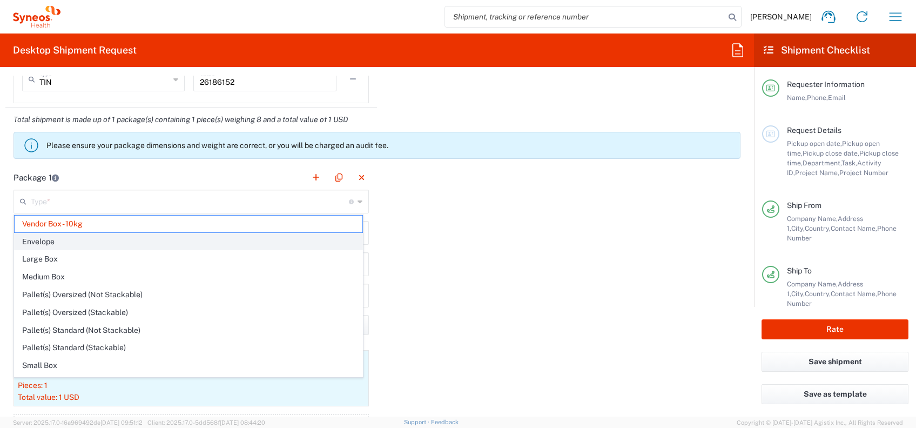
click at [74, 238] on span "Envelope" at bounding box center [189, 241] width 348 height 17
type input "Envelope"
type input "24.13"
type input "31.75"
type input "0.64"
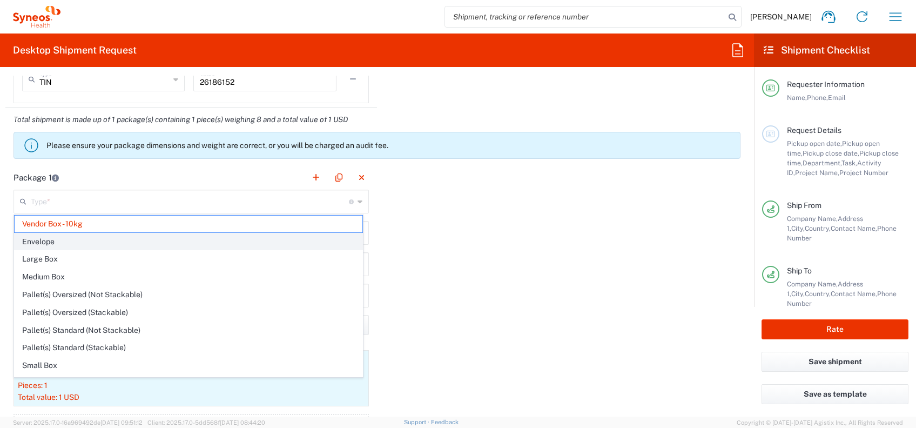
type input "0.45"
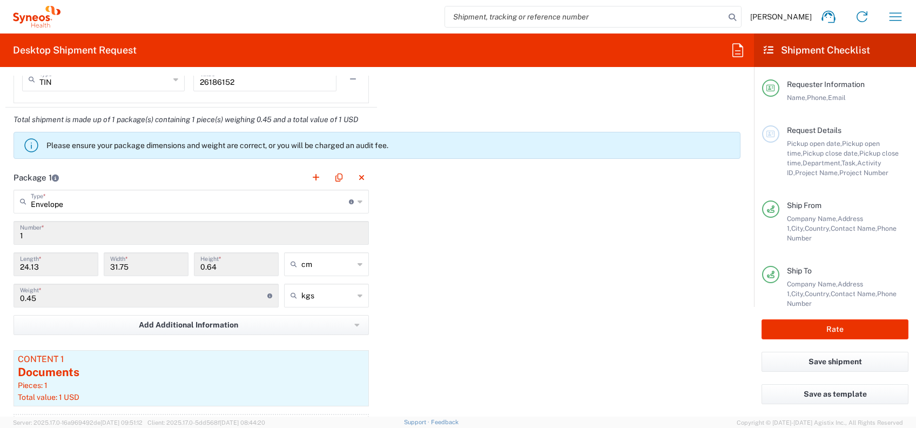
click at [71, 296] on input "0.45" at bounding box center [143, 294] width 247 height 19
click at [51, 296] on input "0.45" at bounding box center [143, 294] width 247 height 19
click at [267, 295] on icon at bounding box center [269, 295] width 5 height 5
click at [420, 255] on div "Package 1 Envelope Type * Material used to package goods Vendor Box - 10kg Enve…" at bounding box center [377, 315] width 744 height 301
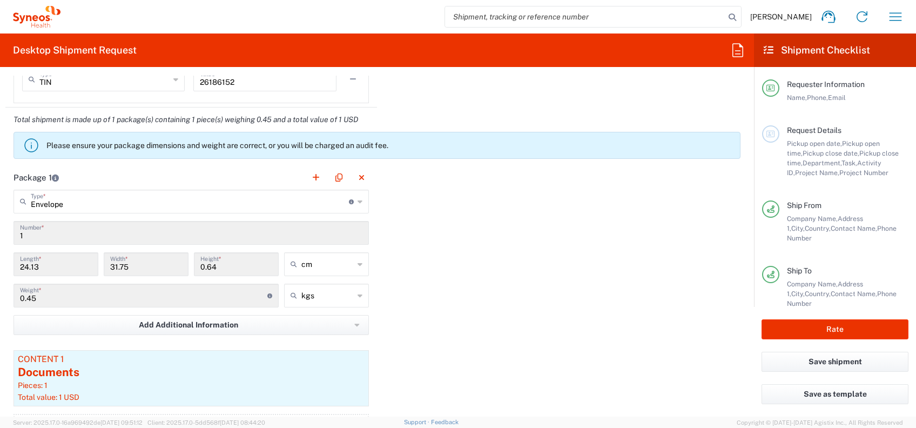
click at [215, 295] on input "0.45" at bounding box center [143, 294] width 247 height 19
drag, startPoint x: 56, startPoint y: 289, endPoint x: 31, endPoint y: 297, distance: 26.7
click at [55, 290] on input "0.45" at bounding box center [143, 294] width 247 height 19
drag, startPoint x: 35, startPoint y: 297, endPoint x: 8, endPoint y: 297, distance: 26.5
click at [8, 297] on main "Envelope Type * Material used to package goods Vendor Box - 10kg Envelope Large…" at bounding box center [191, 326] width 372 height 272
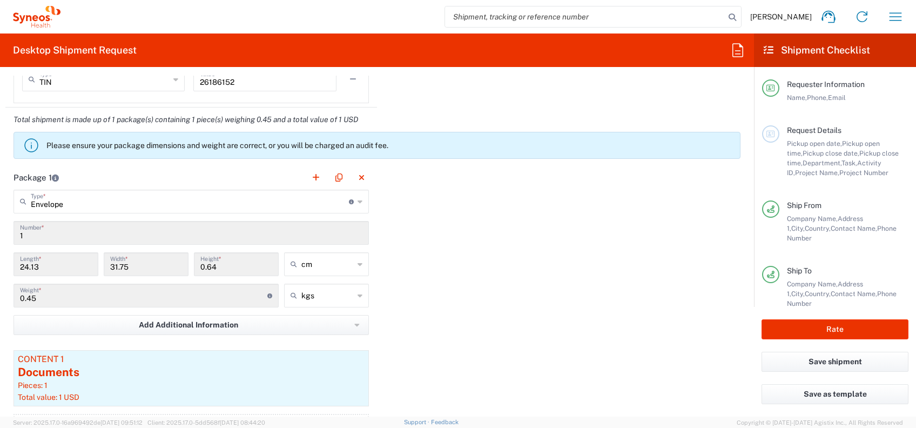
click at [450, 294] on div "Package 1 Envelope Type * Material used to package goods Vendor Box - 10kg Enve…" at bounding box center [377, 315] width 744 height 301
click at [216, 266] on input "0.64" at bounding box center [236, 263] width 72 height 19
click at [218, 266] on input "0.64" at bounding box center [236, 263] width 72 height 19
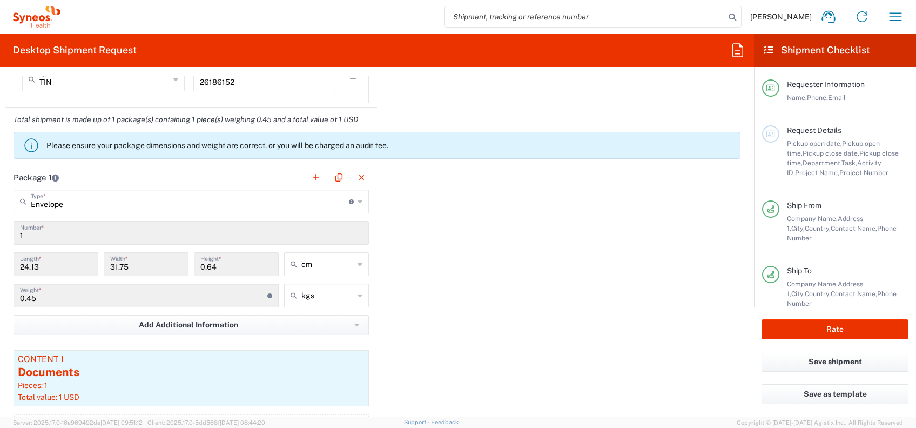
click at [403, 263] on div "Package 1 Envelope Type * Material used to package goods Vendor Box - 10kg Enve…" at bounding box center [377, 315] width 744 height 301
click at [203, 267] on input "0.64" at bounding box center [236, 263] width 72 height 19
click at [216, 265] on input "0.64" at bounding box center [236, 263] width 72 height 19
drag, startPoint x: 216, startPoint y: 265, endPoint x: 199, endPoint y: 265, distance: 17.3
click at [200, 265] on input "0.64" at bounding box center [236, 263] width 72 height 19
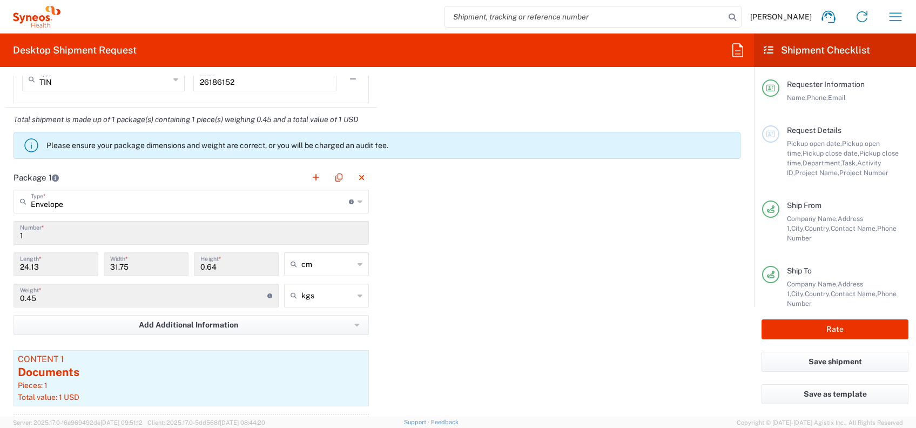
drag, startPoint x: 195, startPoint y: 268, endPoint x: 444, endPoint y: 268, distance: 249.7
click at [444, 268] on div "Package 1 Envelope Type * Material used to package goods Vendor Box - 10kg Enve…" at bounding box center [377, 315] width 744 height 301
click at [358, 203] on icon at bounding box center [360, 201] width 5 height 17
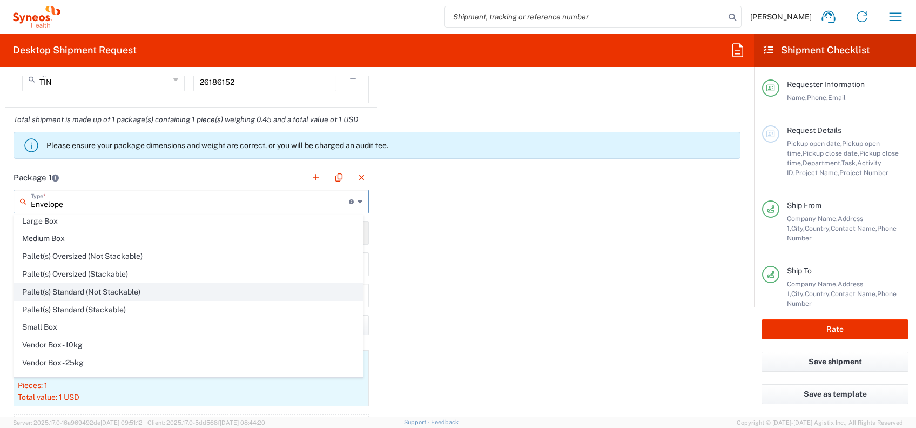
scroll to position [31, 0]
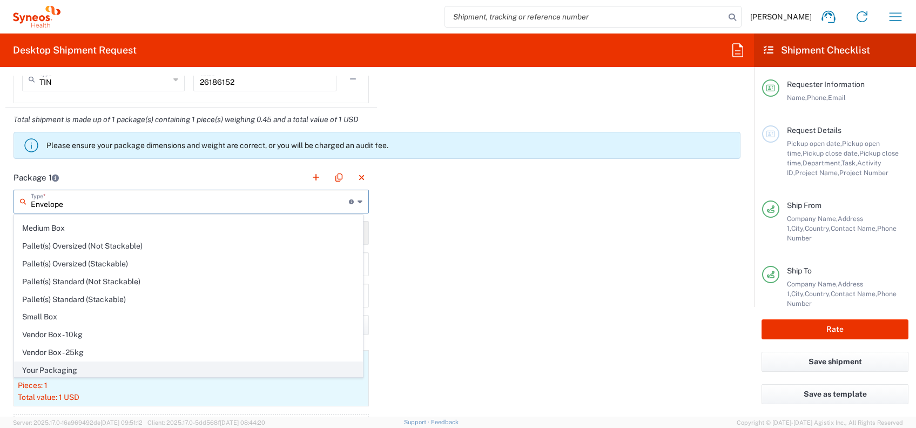
click at [50, 364] on span "Your Packaging" at bounding box center [189, 370] width 348 height 17
type input "Your Packaging"
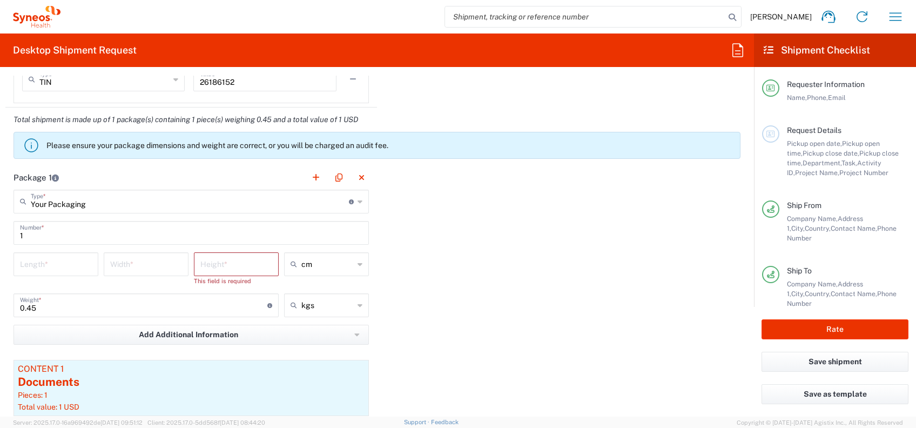
click at [26, 259] on input "number" at bounding box center [56, 263] width 72 height 19
type input "48"
click at [140, 266] on input "number" at bounding box center [146, 263] width 72 height 19
type input "25"
click at [210, 267] on input "number" at bounding box center [236, 263] width 72 height 19
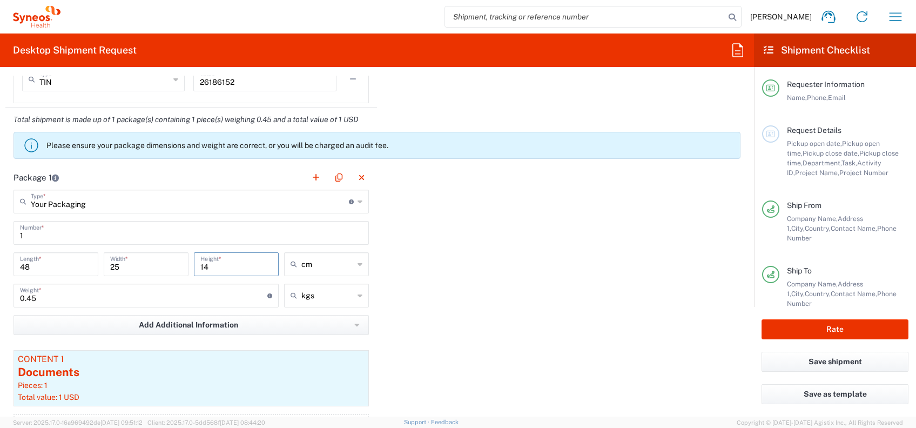
type input "14"
click at [76, 296] on input "0.45" at bounding box center [143, 294] width 247 height 19
type input "0"
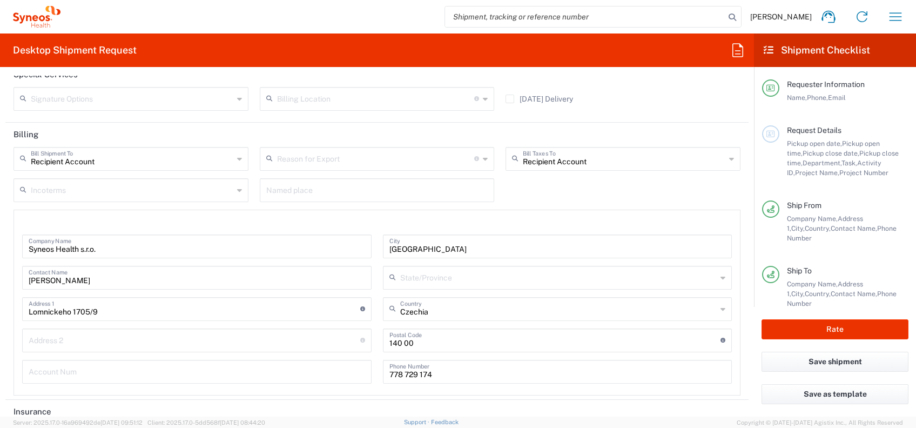
scroll to position [1541, 0]
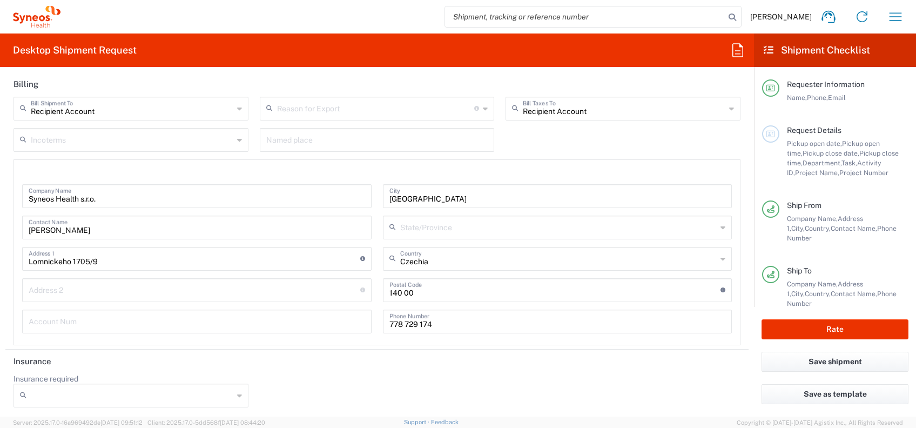
type input "5.4"
click at [237, 391] on icon at bounding box center [239, 395] width 5 height 17
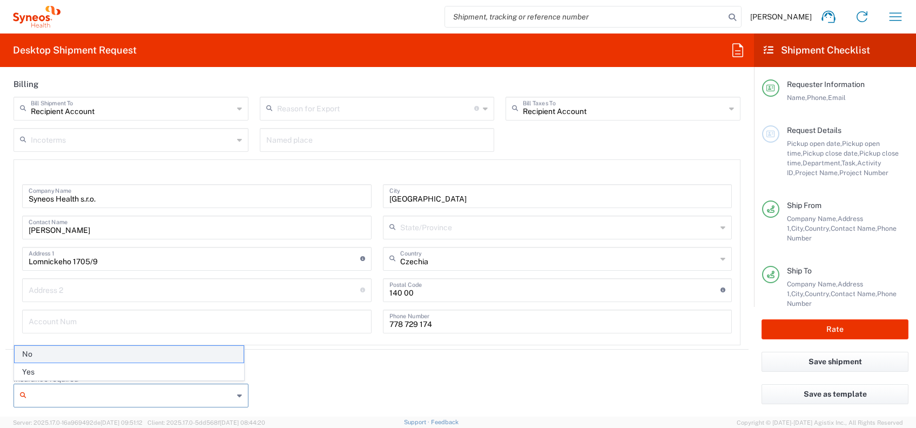
click at [39, 355] on span "No" at bounding box center [129, 354] width 229 height 17
type input "No"
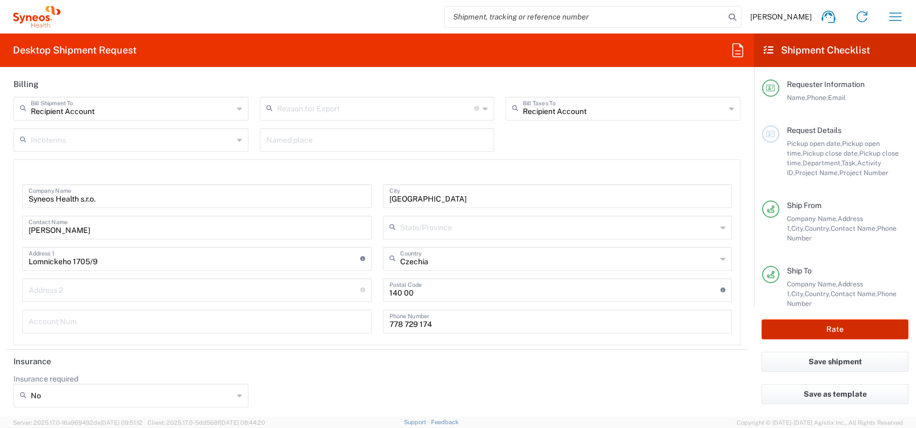
click at [814, 330] on button "Rate" at bounding box center [835, 329] width 147 height 20
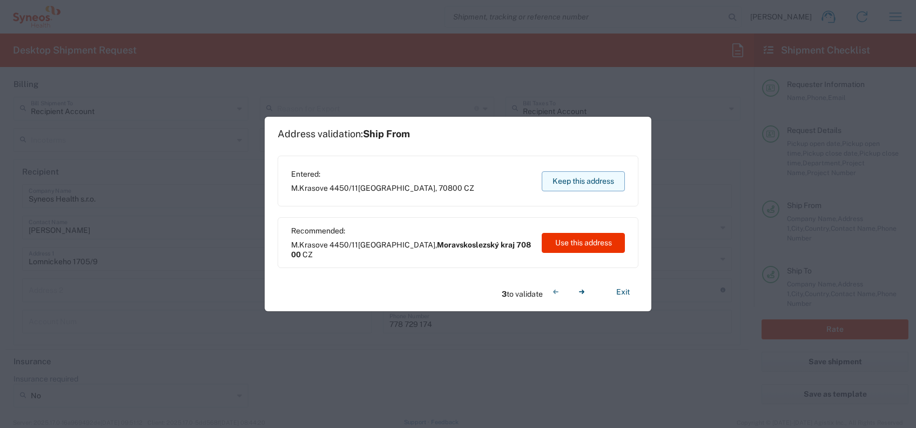
click at [579, 182] on button "Keep this address" at bounding box center [583, 181] width 83 height 20
click at [581, 182] on button "Keep this address" at bounding box center [583, 181] width 83 height 20
click at [581, 183] on button "Keep this address" at bounding box center [583, 181] width 83 height 20
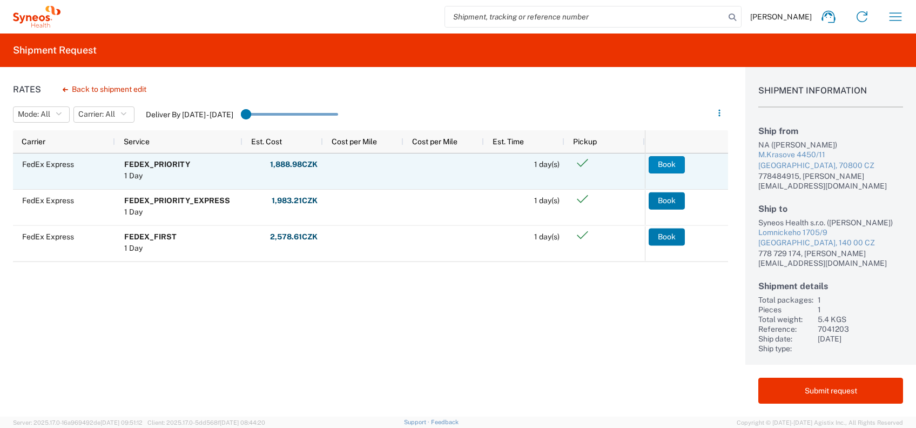
click at [670, 156] on button "Book" at bounding box center [667, 164] width 36 height 17
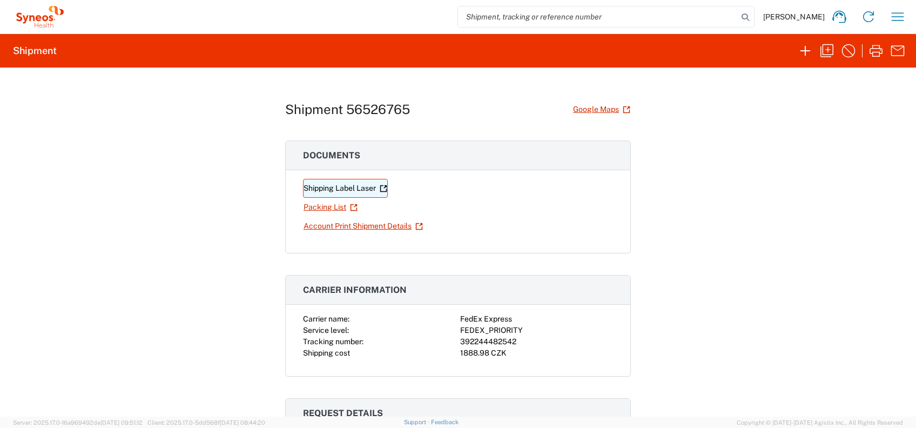
click at [334, 188] on link "Shipping Label Laser" at bounding box center [345, 188] width 85 height 19
click at [337, 209] on link "Packing List" at bounding box center [330, 207] width 55 height 19
click at [352, 224] on link "Account Print Shipment Details" at bounding box center [363, 226] width 121 height 19
